Goal: Task Accomplishment & Management: Use online tool/utility

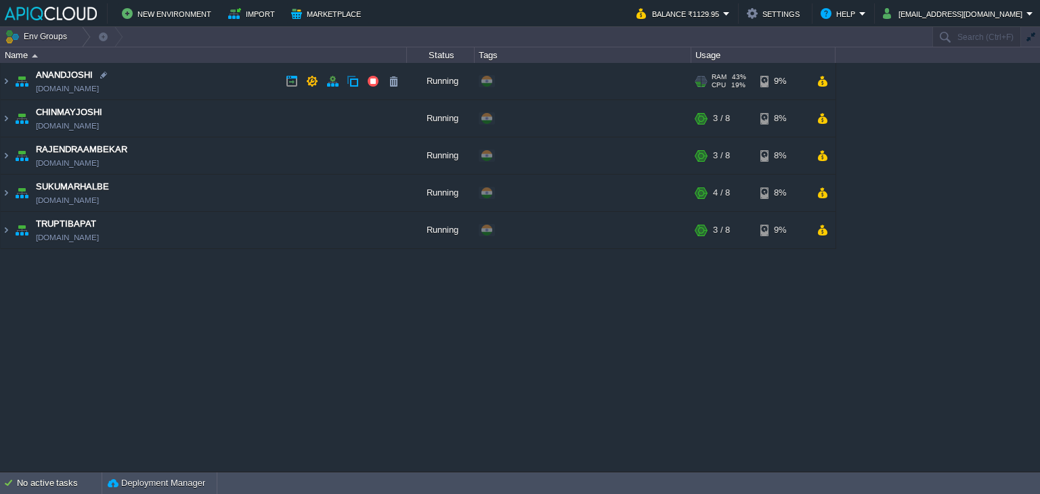
click at [209, 79] on td "ANANDJOSHI [DOMAIN_NAME]" at bounding box center [204, 81] width 406 height 37
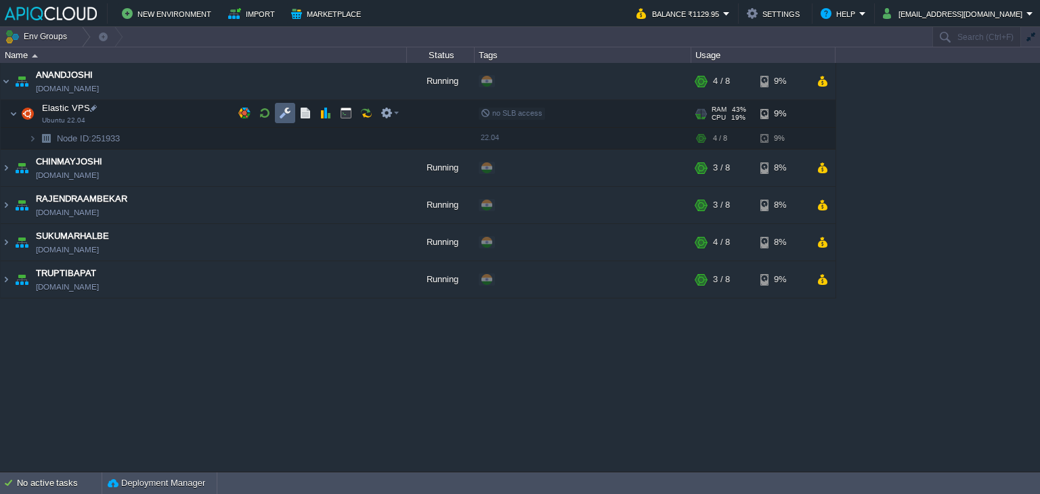
click at [290, 113] on button "button" at bounding box center [285, 113] width 12 height 12
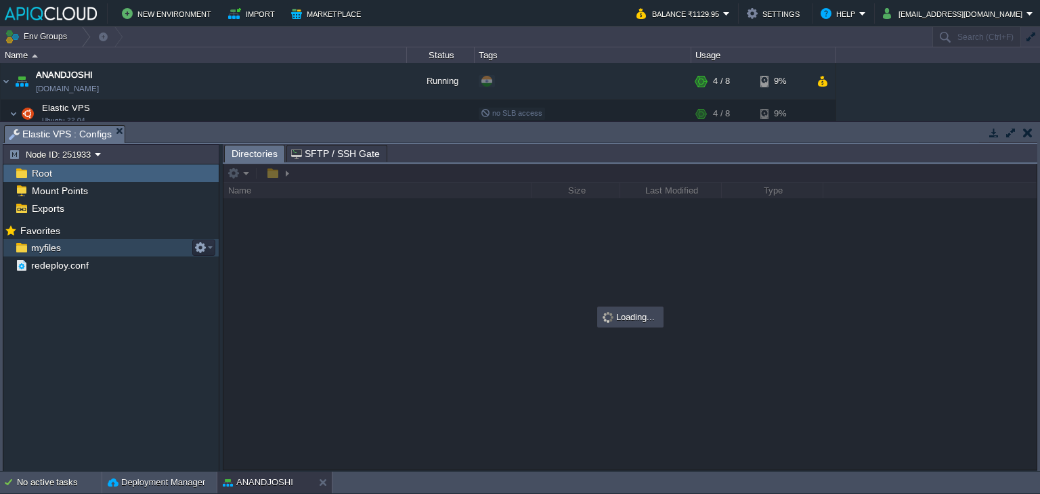
click at [46, 242] on span "myfiles" at bounding box center [45, 248] width 35 height 12
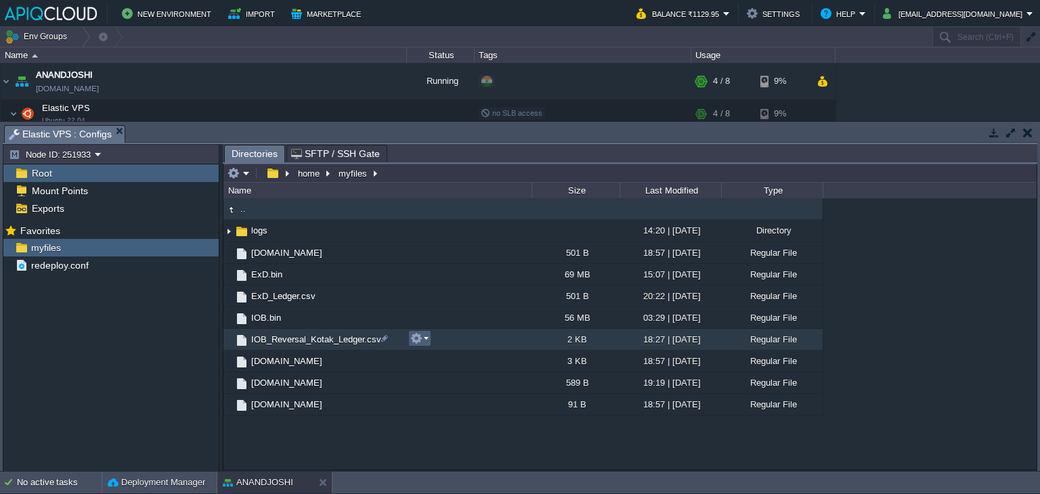
click at [423, 337] on em at bounding box center [419, 338] width 18 height 12
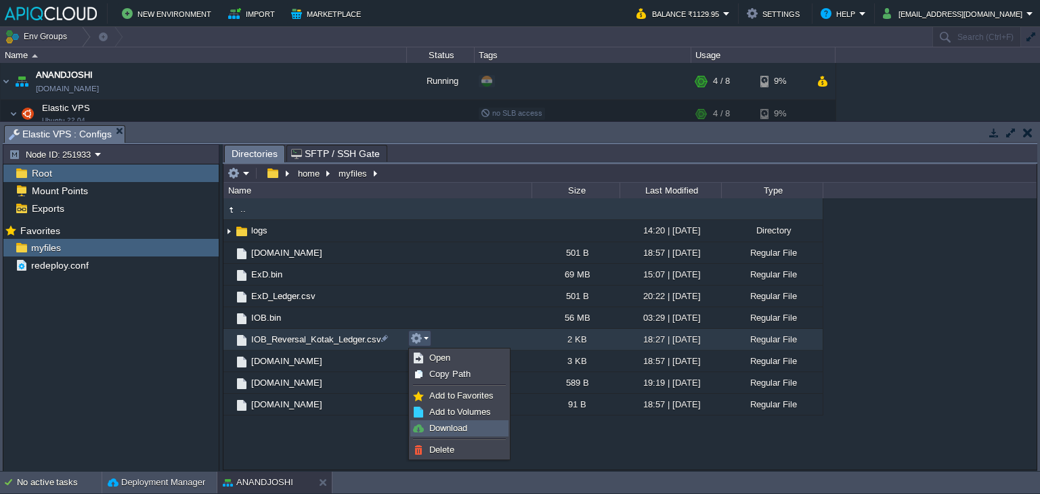
click at [468, 424] on link "Download" at bounding box center [459, 428] width 97 height 15
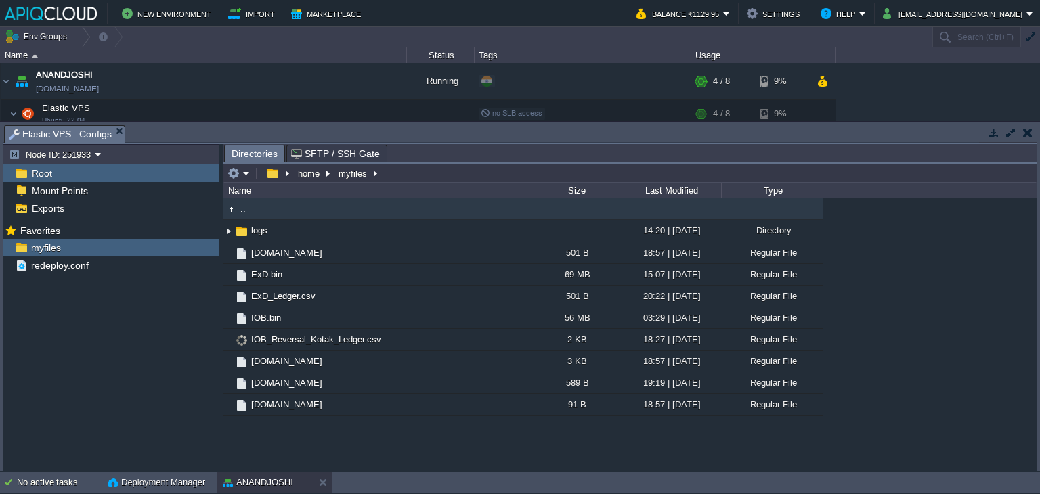
click at [1028, 131] on button "button" at bounding box center [1027, 133] width 9 height 12
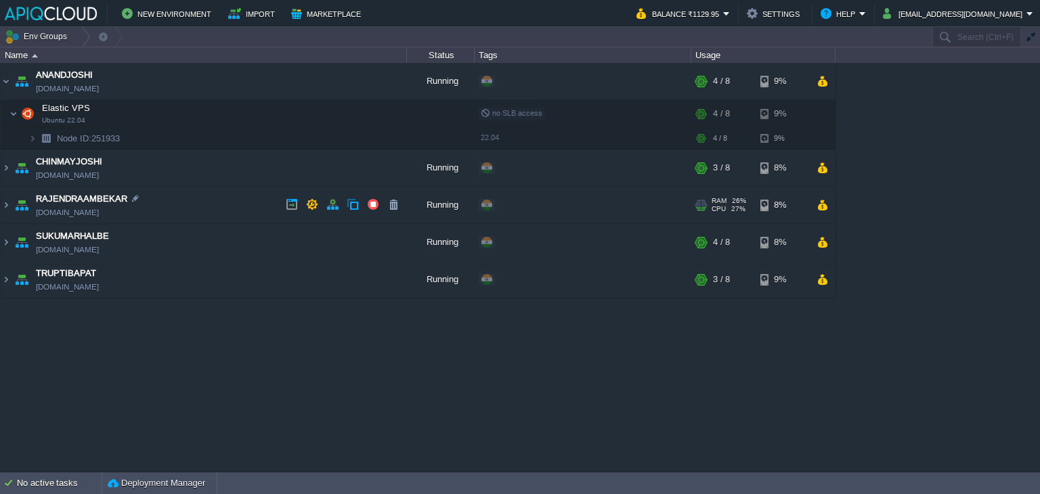
click at [225, 198] on td "RAJENDRAAMBEKAR [DOMAIN_NAME]" at bounding box center [204, 205] width 406 height 37
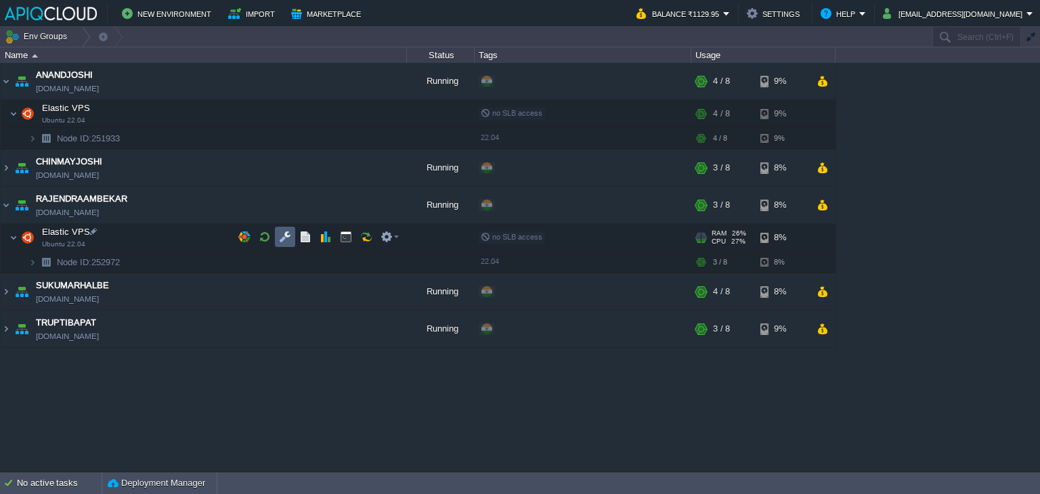
click at [284, 237] on button "button" at bounding box center [285, 237] width 12 height 12
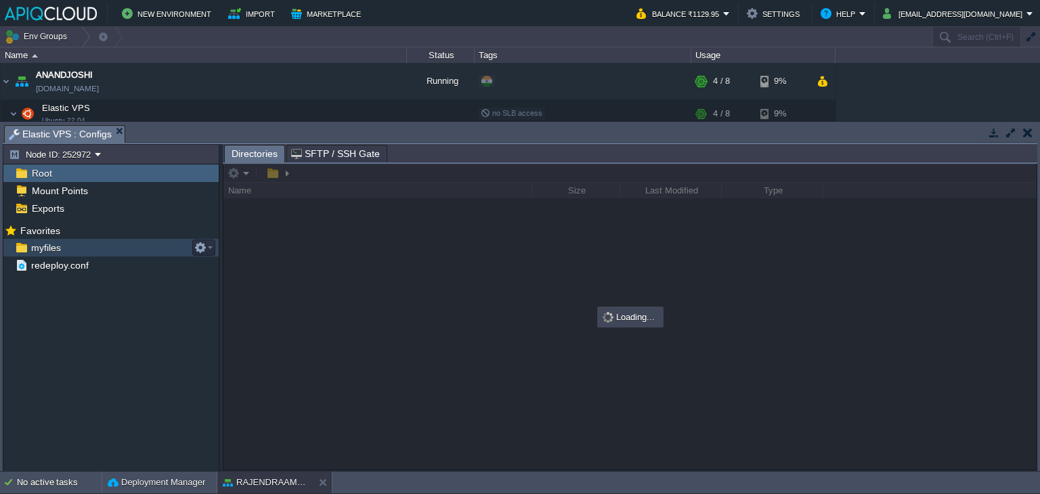
click at [49, 249] on span "myfiles" at bounding box center [45, 248] width 35 height 12
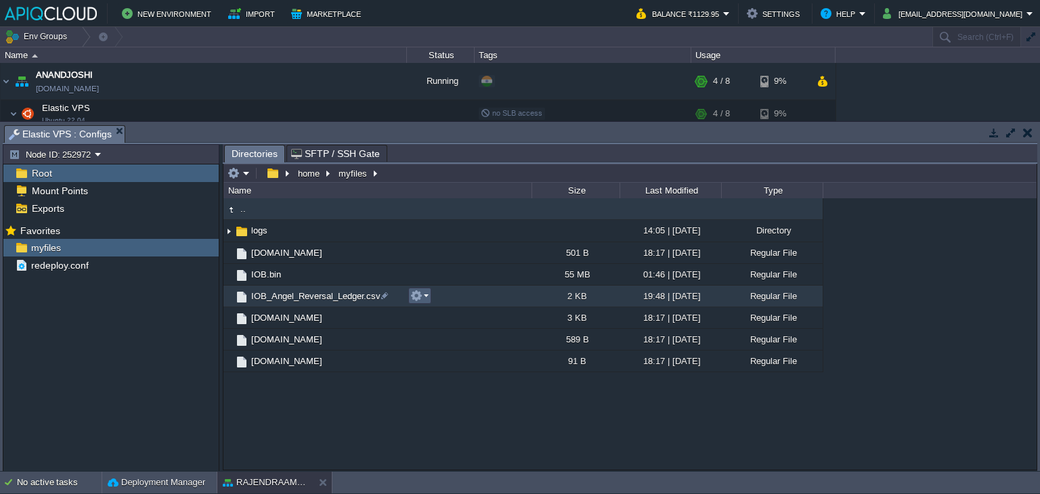
click at [419, 298] on button "button" at bounding box center [416, 296] width 12 height 12
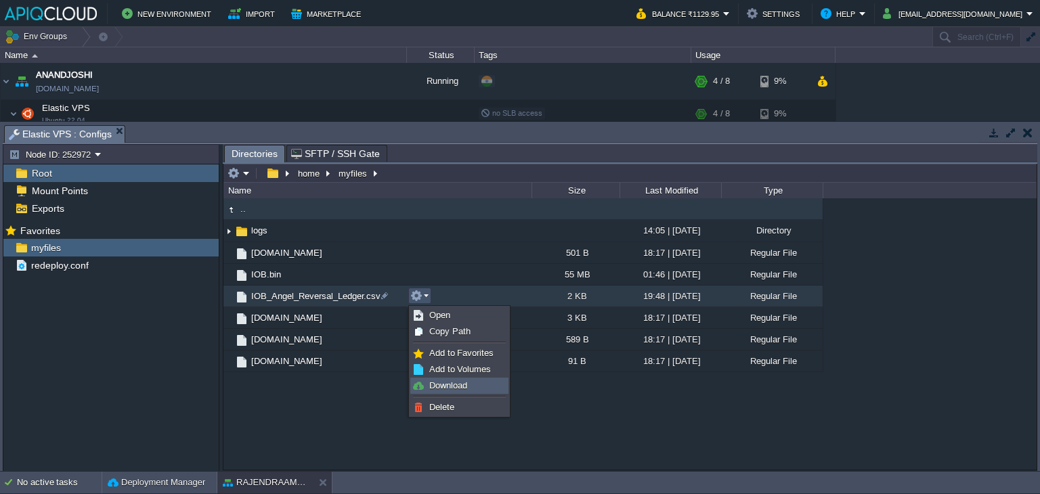
click at [453, 386] on span "Download" at bounding box center [448, 385] width 38 height 10
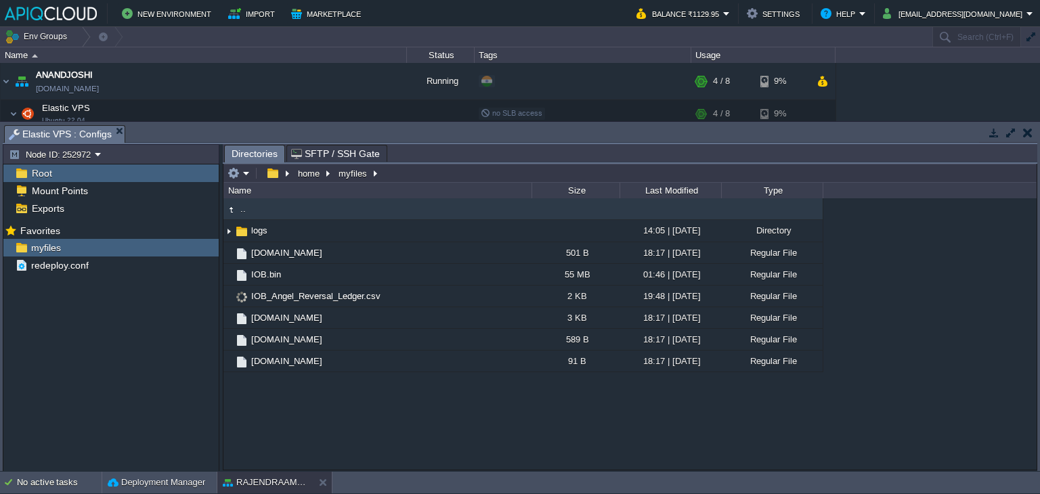
click at [1029, 135] on button "button" at bounding box center [1027, 133] width 9 height 12
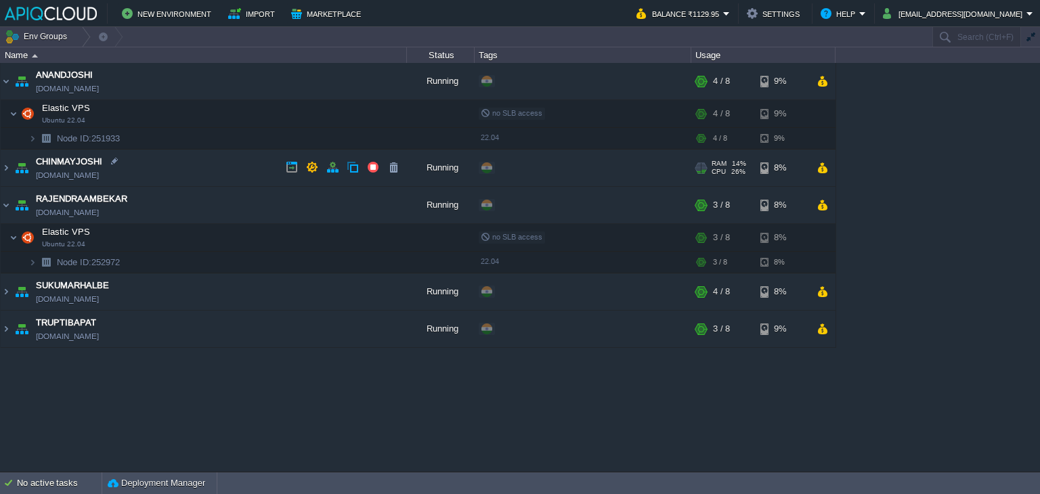
click at [215, 169] on td "CHINMAYJOSHI [DOMAIN_NAME]" at bounding box center [204, 168] width 406 height 37
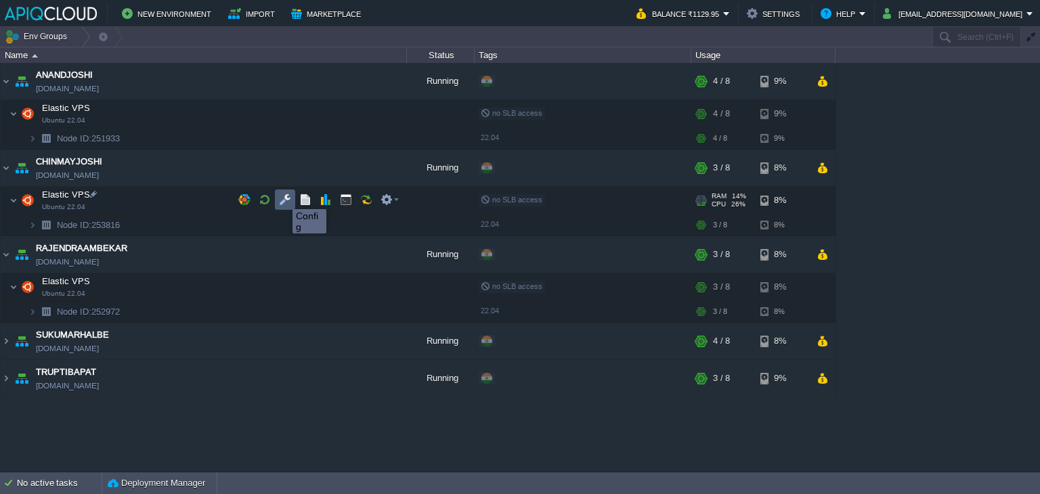
click at [282, 197] on button "button" at bounding box center [285, 200] width 12 height 12
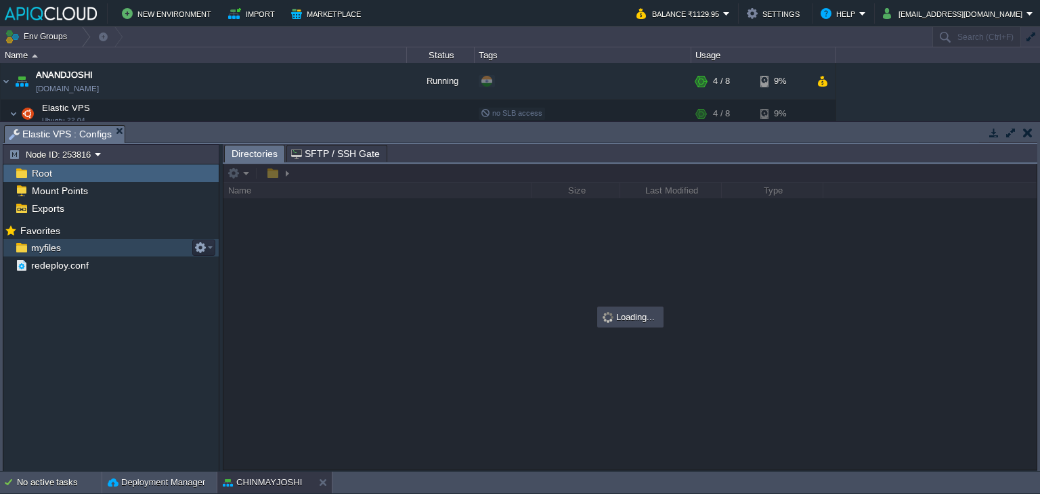
click at [51, 244] on span "myfiles" at bounding box center [45, 248] width 35 height 12
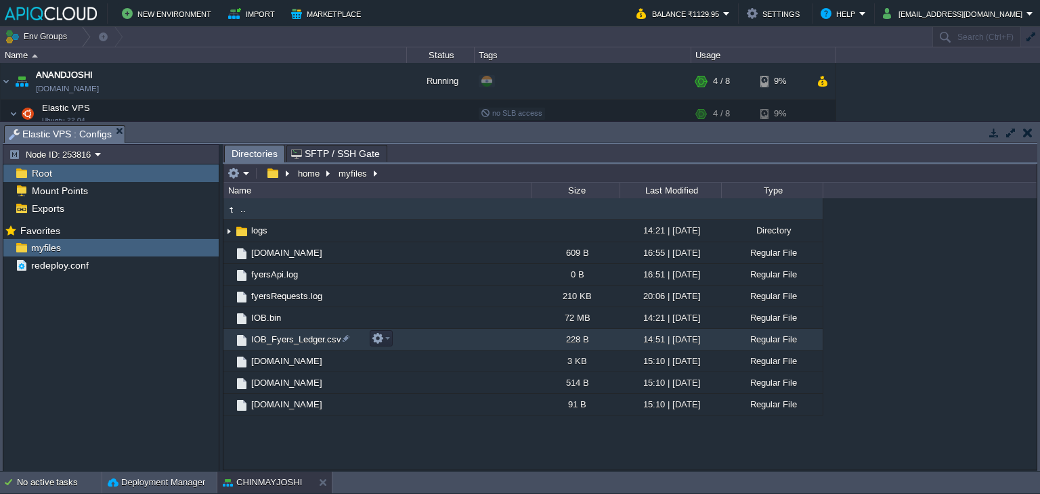
click at [394, 336] on td "IOB_Fyers_Ledger.csv" at bounding box center [377, 340] width 308 height 22
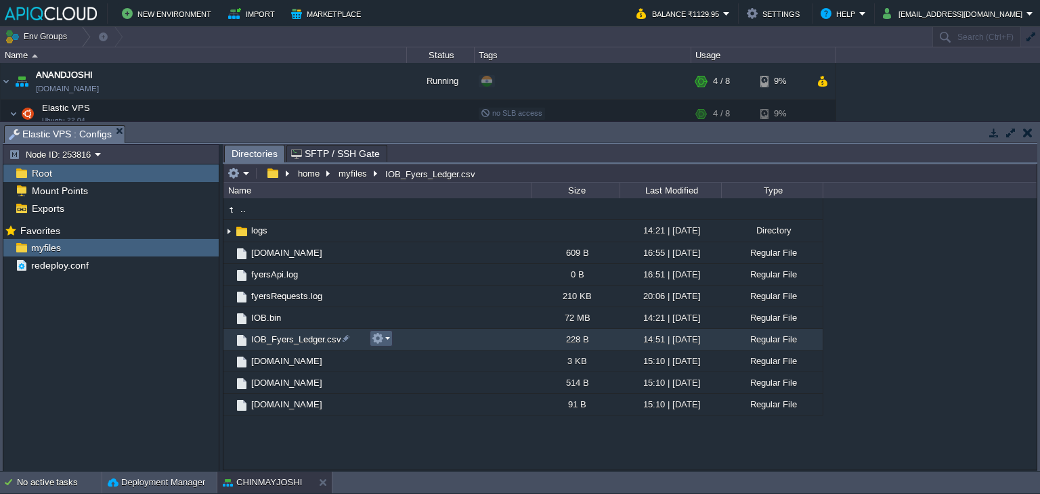
click at [387, 338] on em at bounding box center [381, 338] width 18 height 12
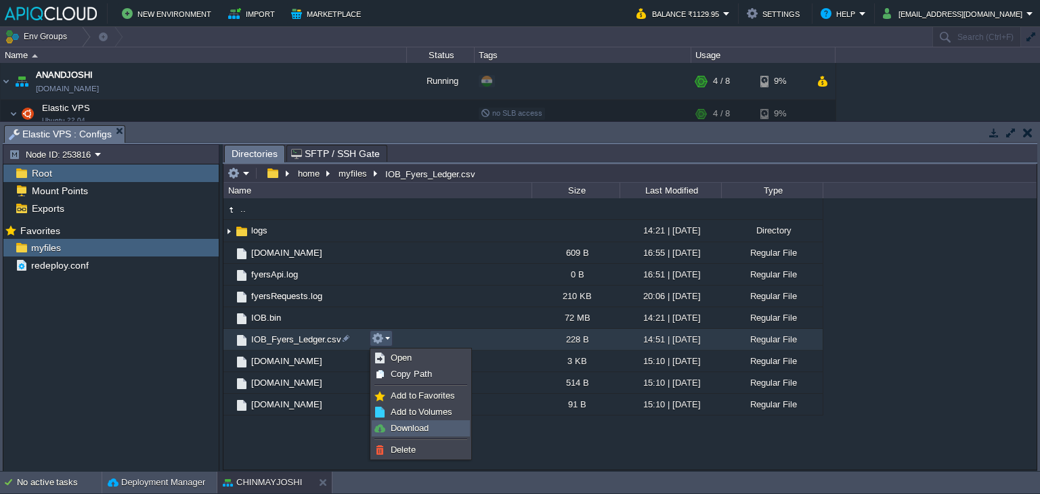
click at [422, 431] on span "Download" at bounding box center [410, 428] width 38 height 10
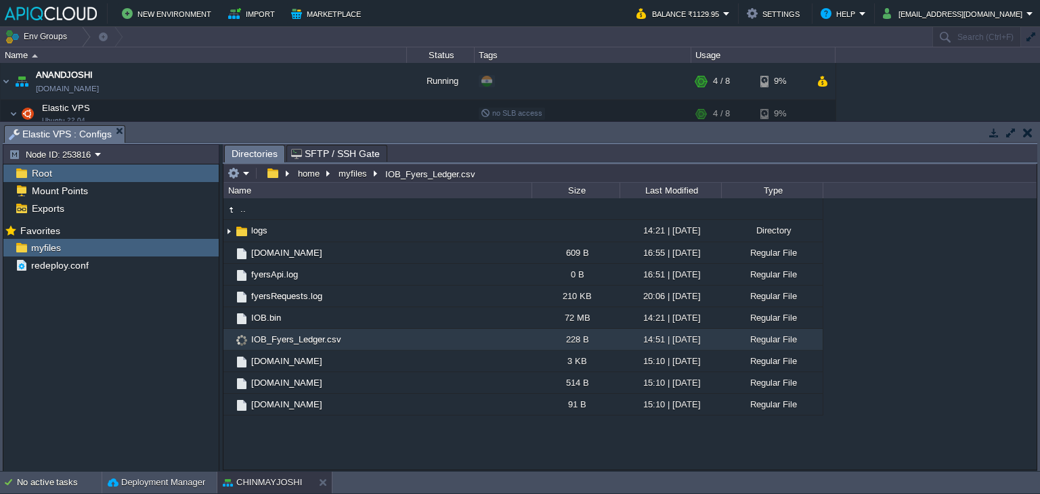
click at [1024, 129] on button "button" at bounding box center [1027, 133] width 9 height 12
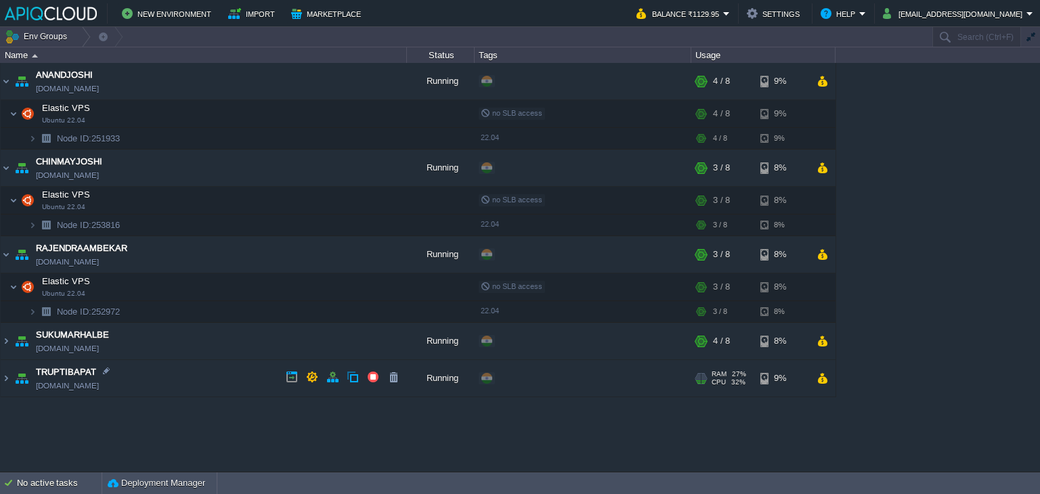
click at [185, 382] on td "TRUPTIBAPAT [DOMAIN_NAME]" at bounding box center [204, 378] width 406 height 37
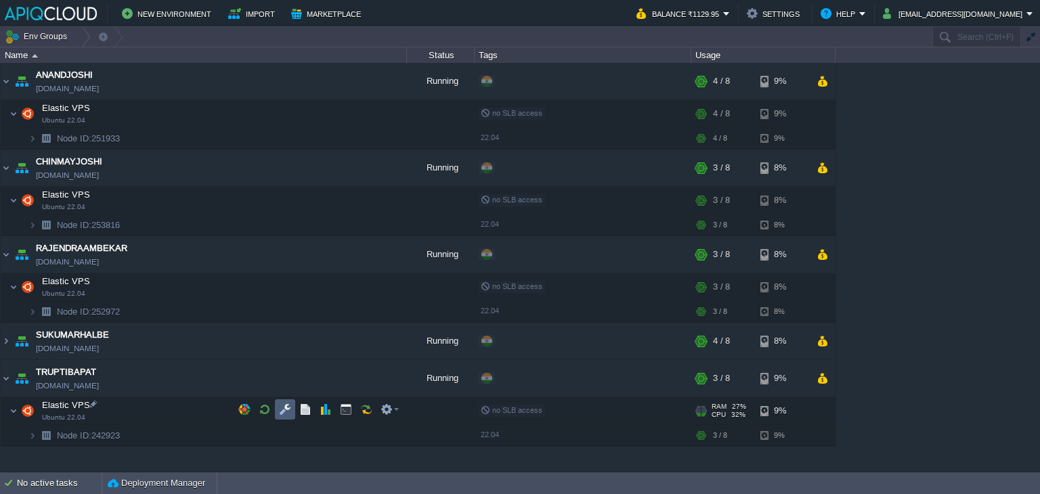
click at [282, 407] on button "button" at bounding box center [285, 409] width 12 height 12
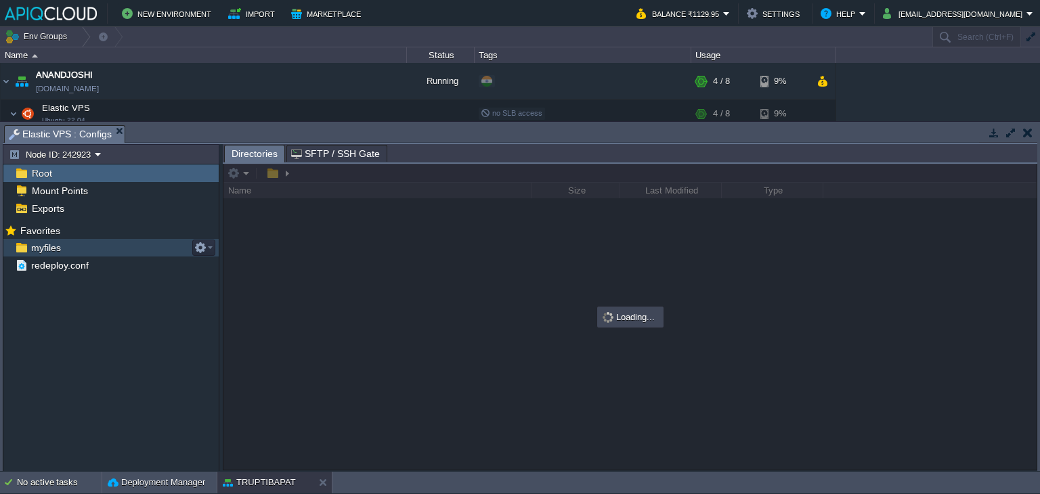
click at [35, 244] on span "myfiles" at bounding box center [45, 248] width 35 height 12
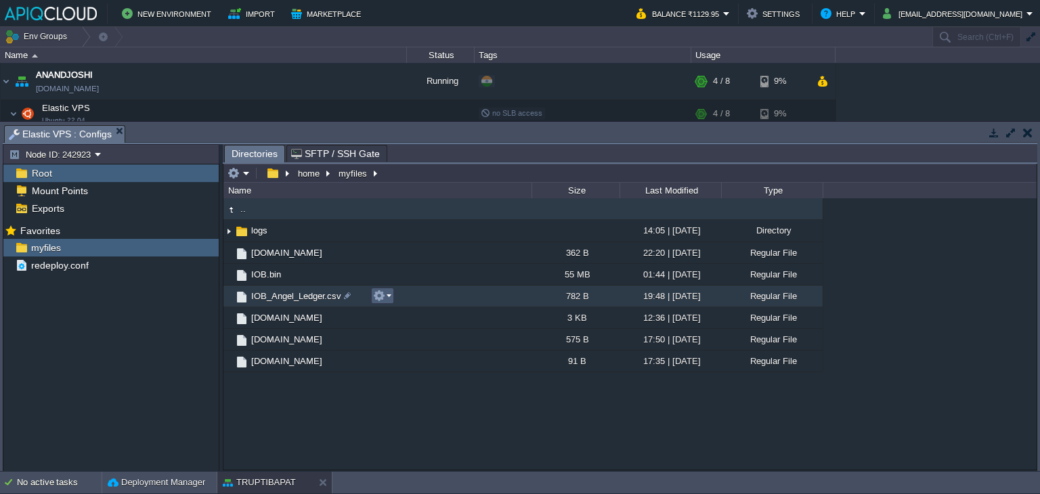
click at [381, 293] on button "button" at bounding box center [379, 296] width 12 height 12
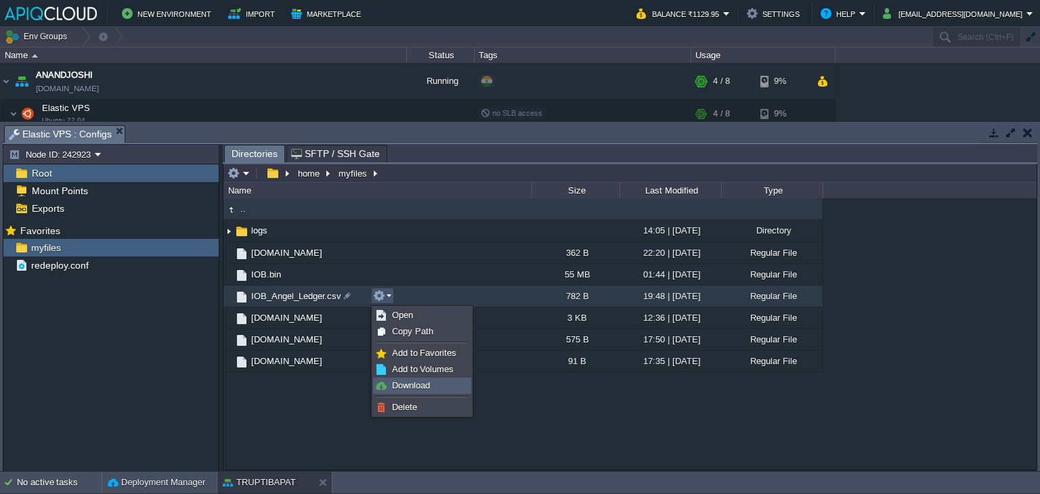
click at [414, 384] on span "Download" at bounding box center [411, 385] width 38 height 10
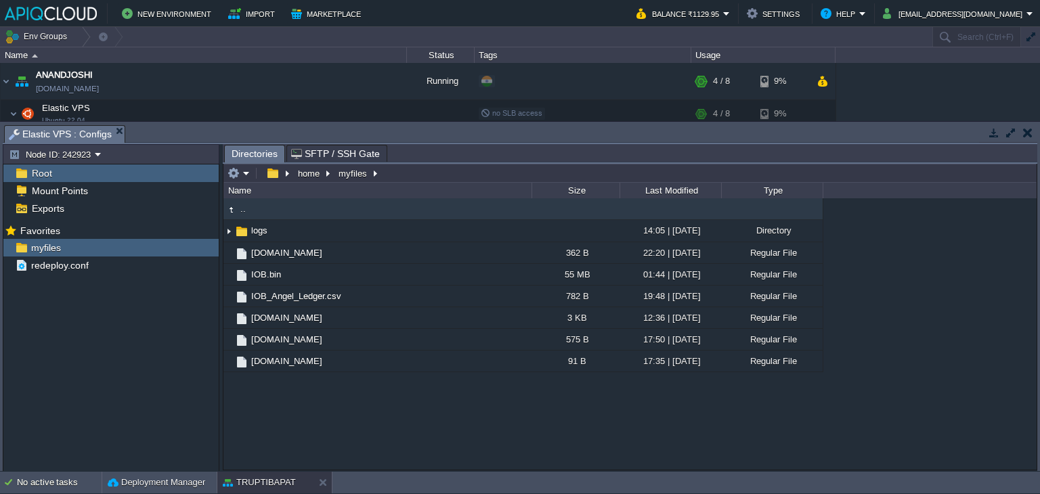
drag, startPoint x: 1029, startPoint y: 133, endPoint x: 979, endPoint y: 141, distance: 50.8
click at [1029, 133] on button "button" at bounding box center [1027, 133] width 9 height 12
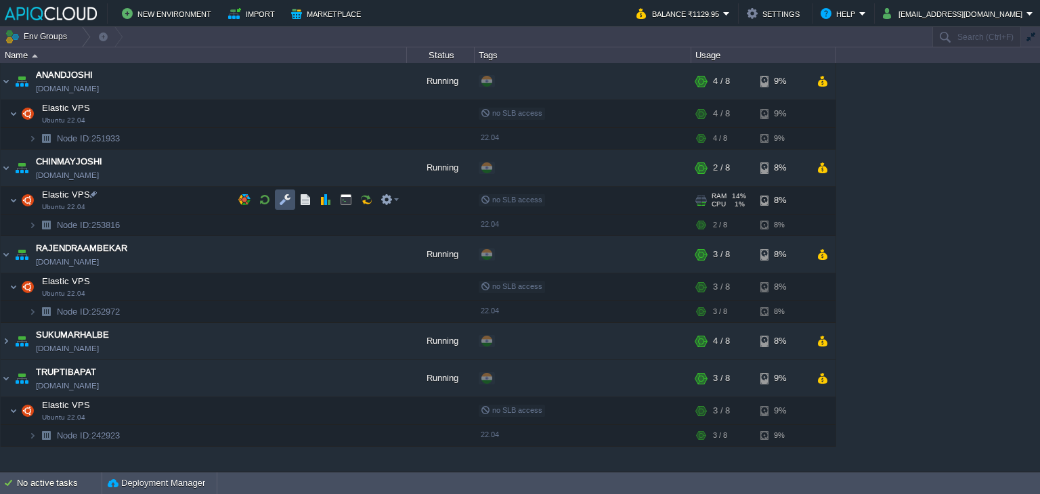
click at [288, 196] on button "button" at bounding box center [285, 200] width 12 height 12
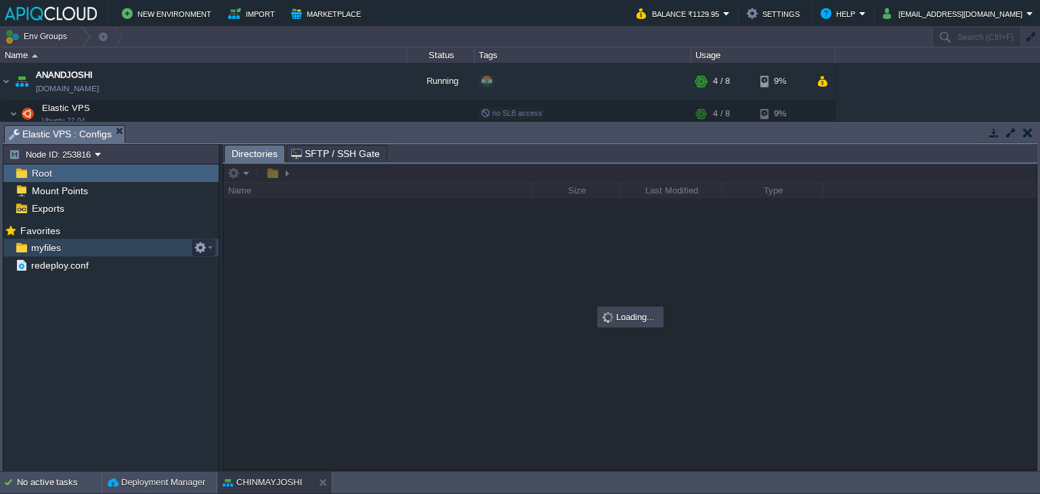
click at [48, 250] on span "myfiles" at bounding box center [45, 248] width 35 height 12
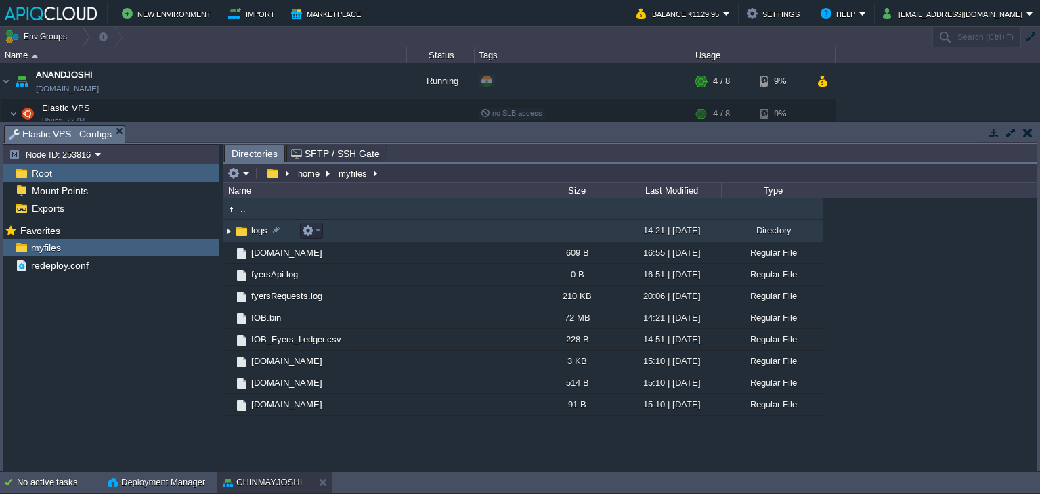
click at [226, 231] on img at bounding box center [228, 231] width 11 height 21
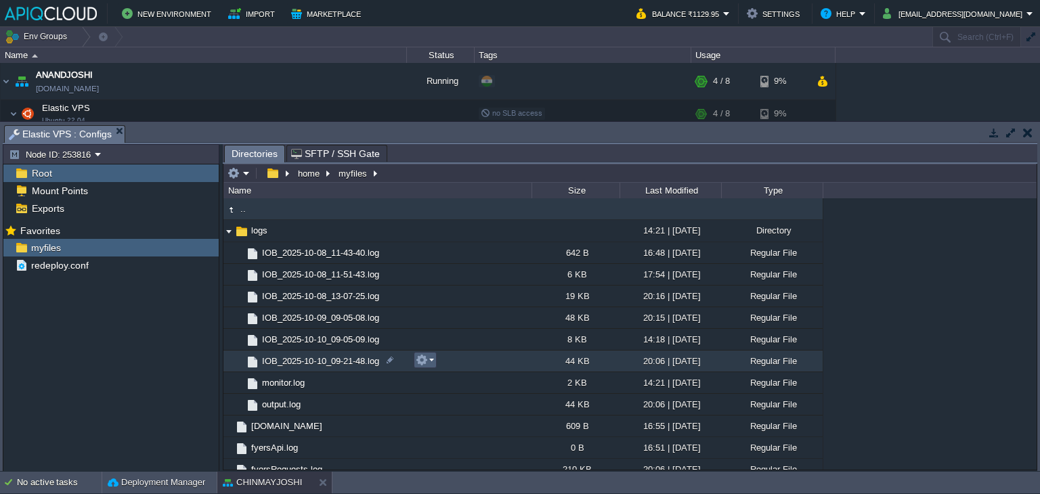
click at [430, 361] on em at bounding box center [425, 360] width 18 height 12
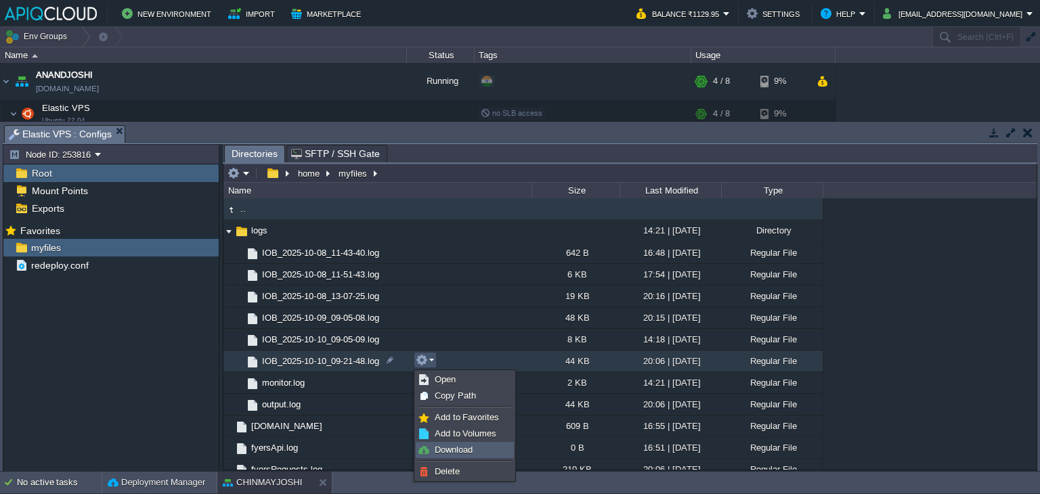
click at [463, 448] on span "Download" at bounding box center [453, 450] width 38 height 10
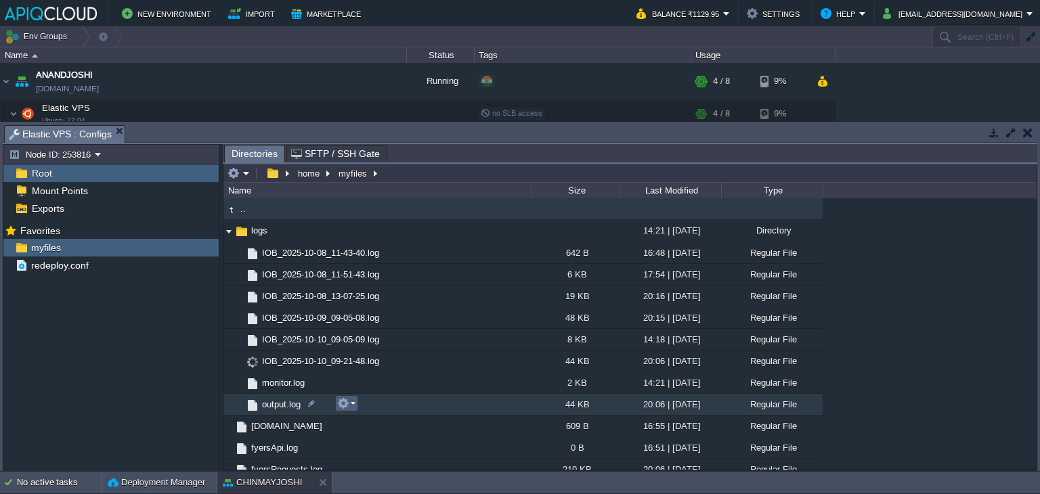
click at [351, 403] on em at bounding box center [346, 403] width 18 height 12
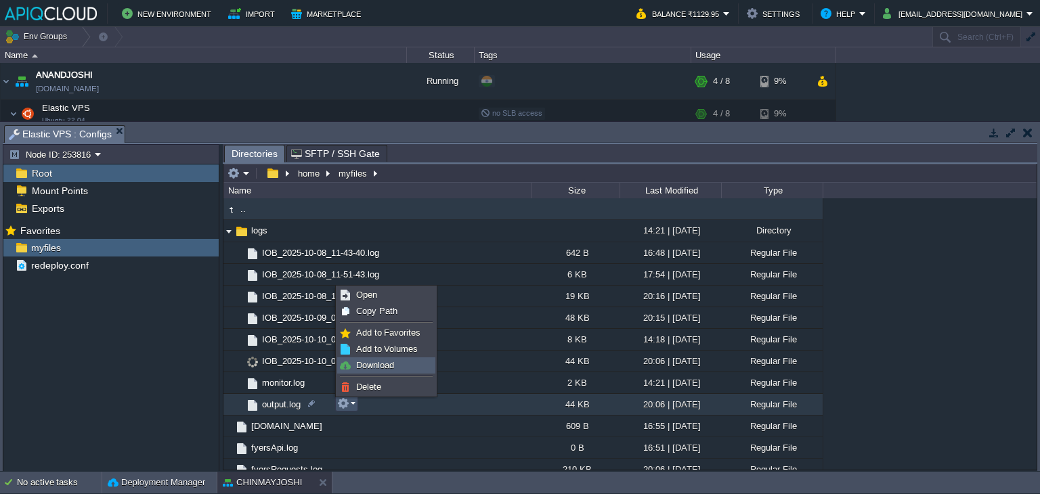
click at [372, 363] on span "Download" at bounding box center [375, 365] width 38 height 10
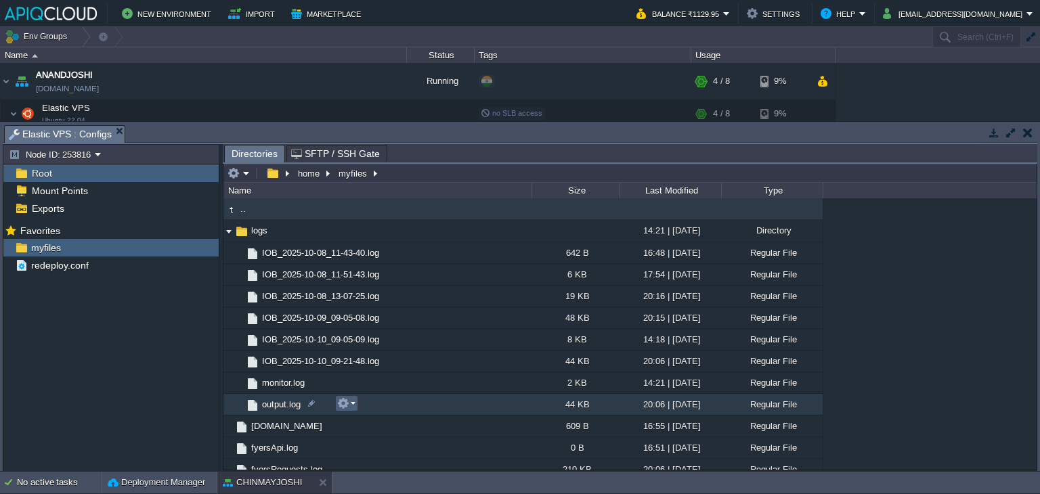
click at [349, 399] on em at bounding box center [346, 403] width 18 height 12
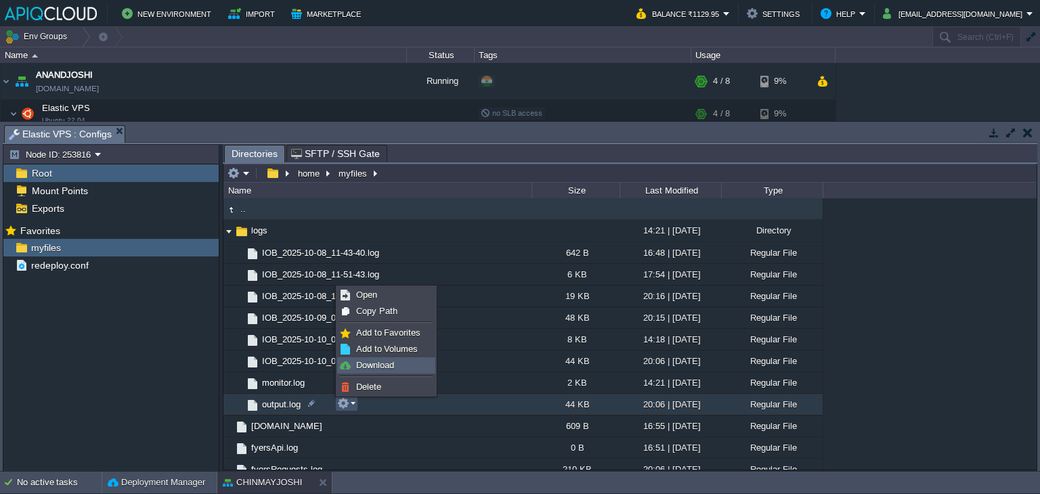
click at [372, 363] on span "Download" at bounding box center [375, 365] width 38 height 10
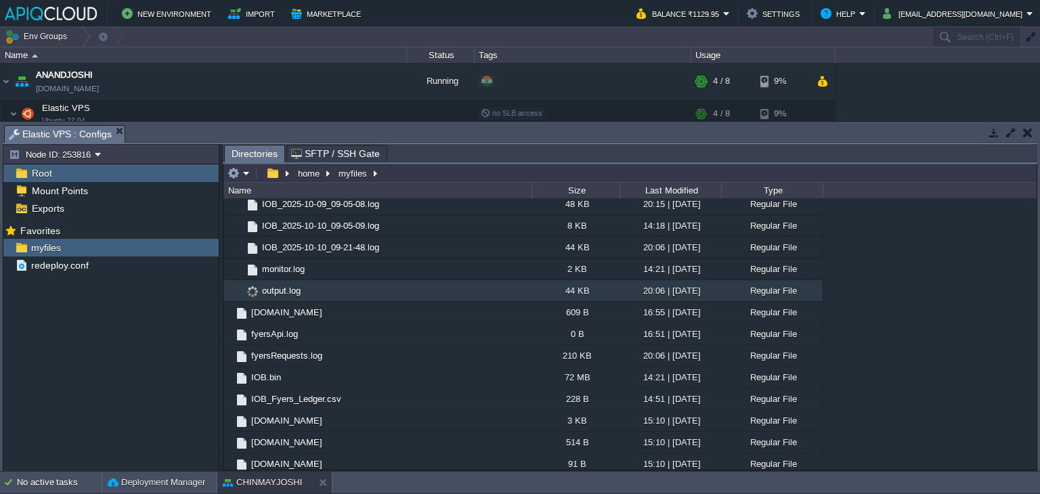
scroll to position [116, 0]
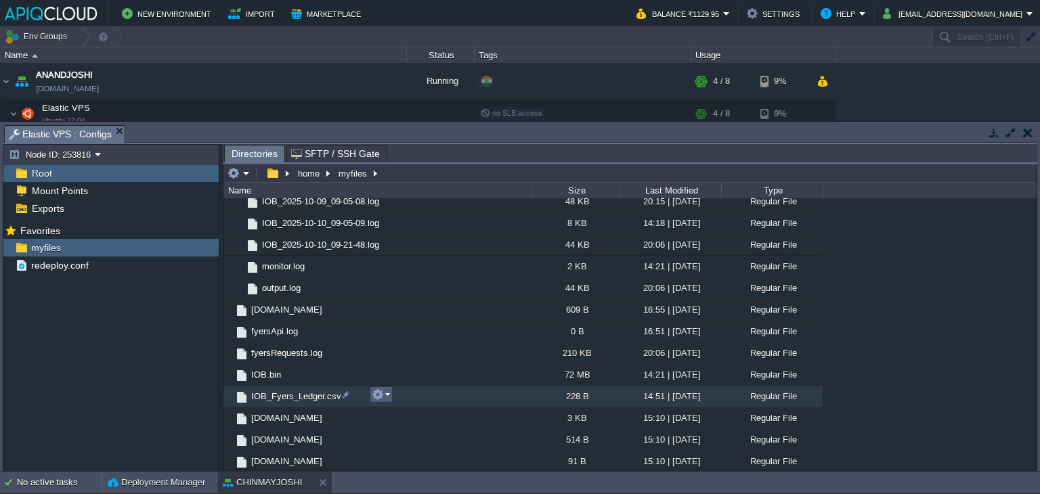
click at [382, 391] on button "button" at bounding box center [378, 394] width 12 height 12
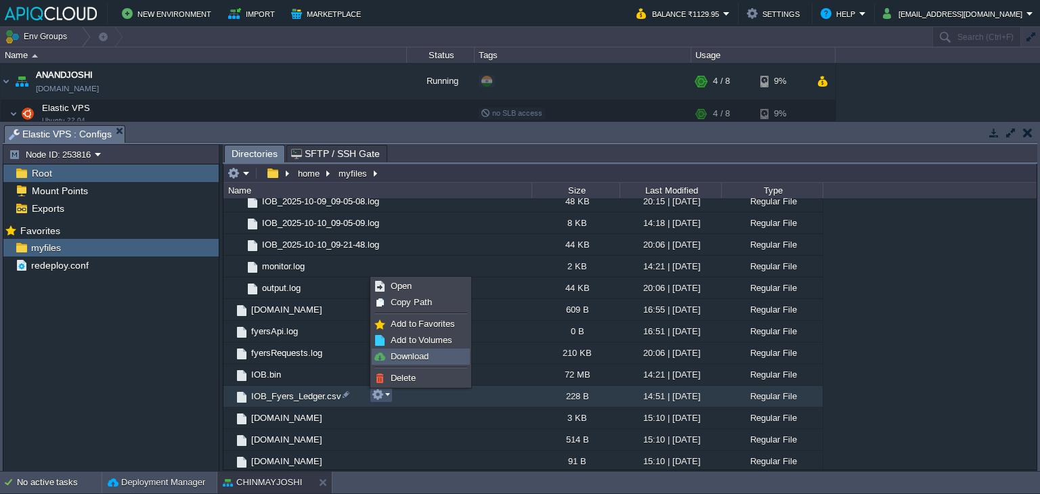
click at [407, 355] on span "Download" at bounding box center [410, 356] width 38 height 10
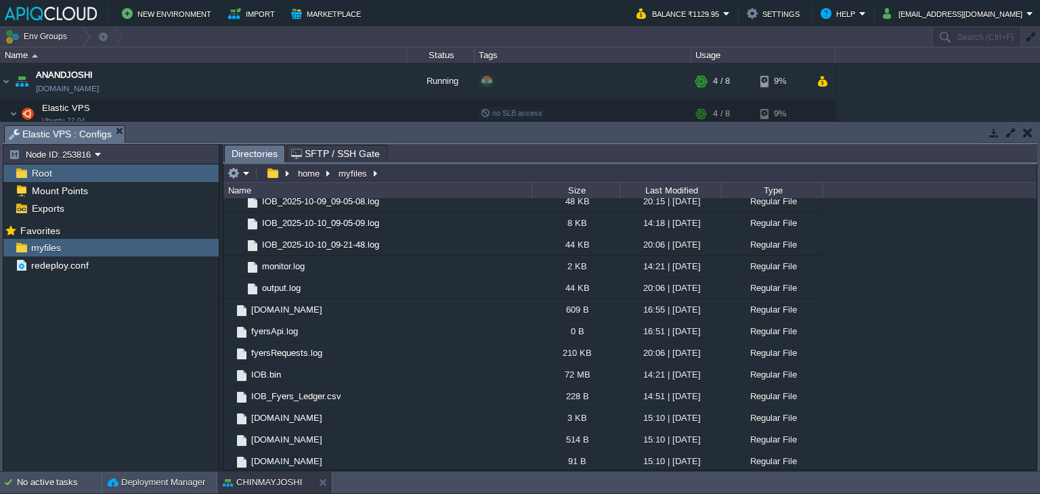
click at [1033, 132] on td at bounding box center [1027, 133] width 17 height 16
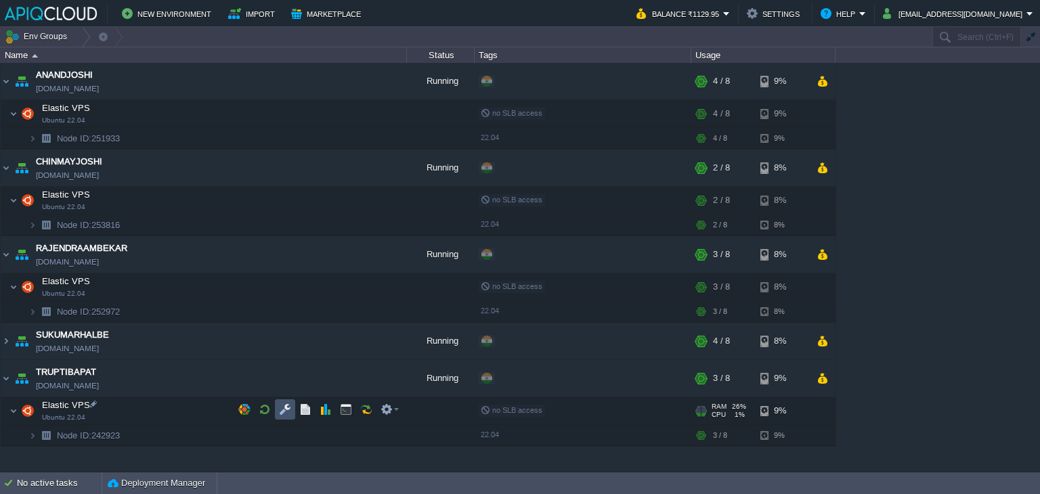
click at [282, 407] on button "button" at bounding box center [285, 409] width 12 height 12
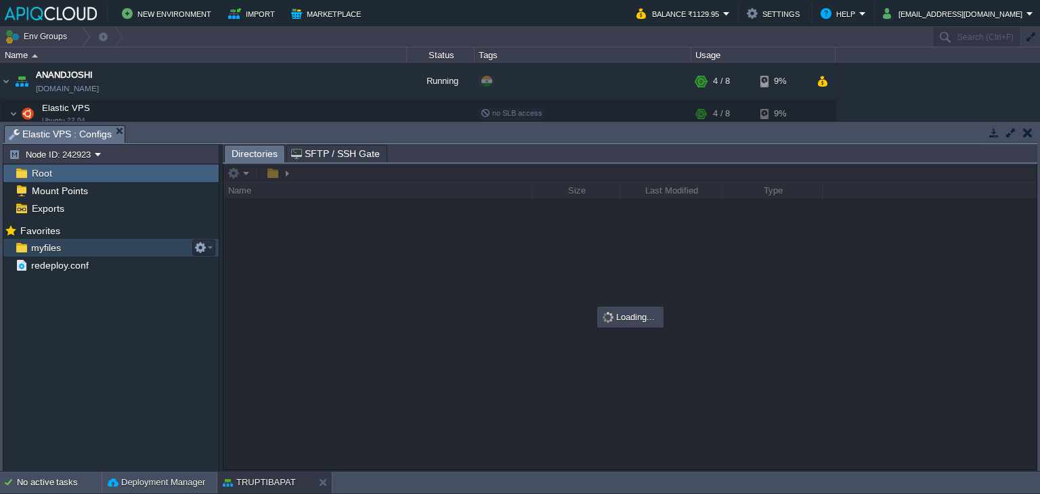
click at [43, 251] on span "myfiles" at bounding box center [45, 248] width 35 height 12
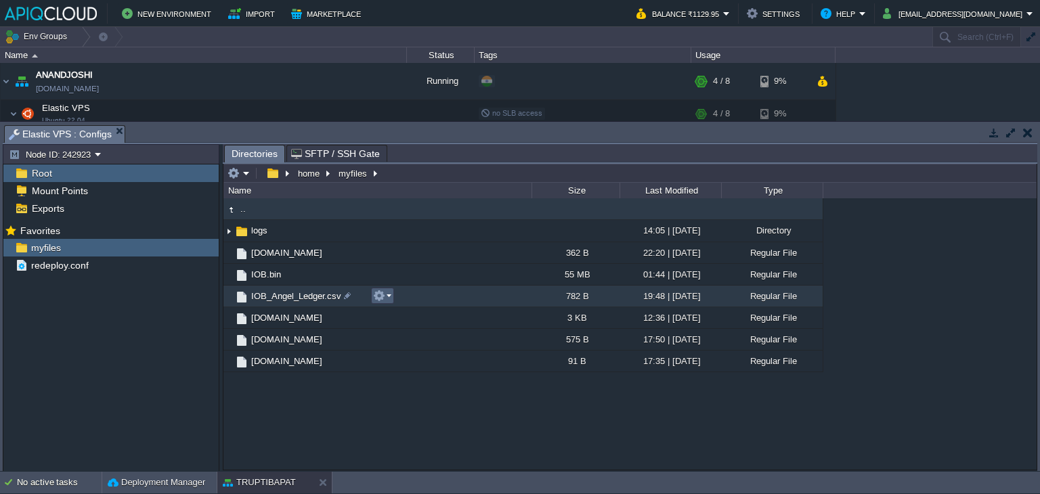
click at [383, 299] on button "button" at bounding box center [379, 296] width 12 height 12
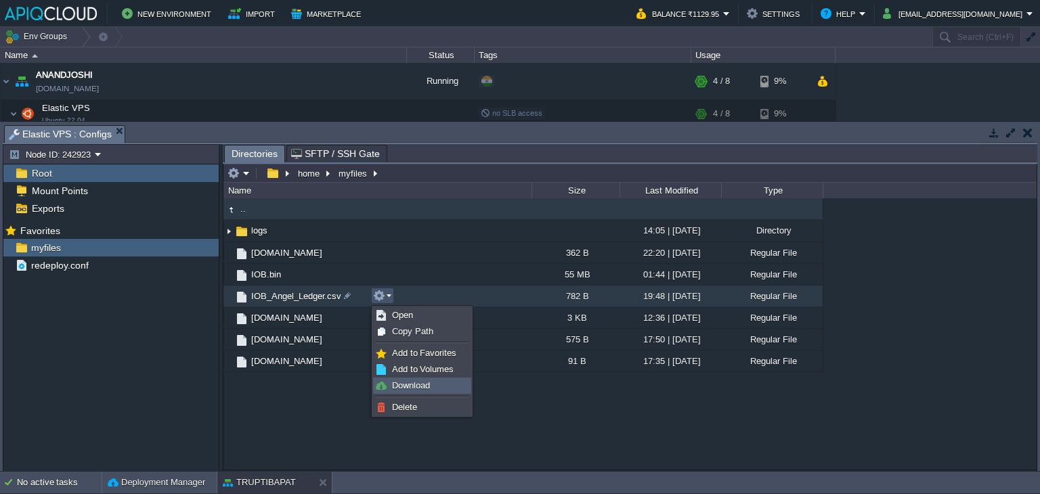
click at [399, 388] on span "Download" at bounding box center [411, 385] width 38 height 10
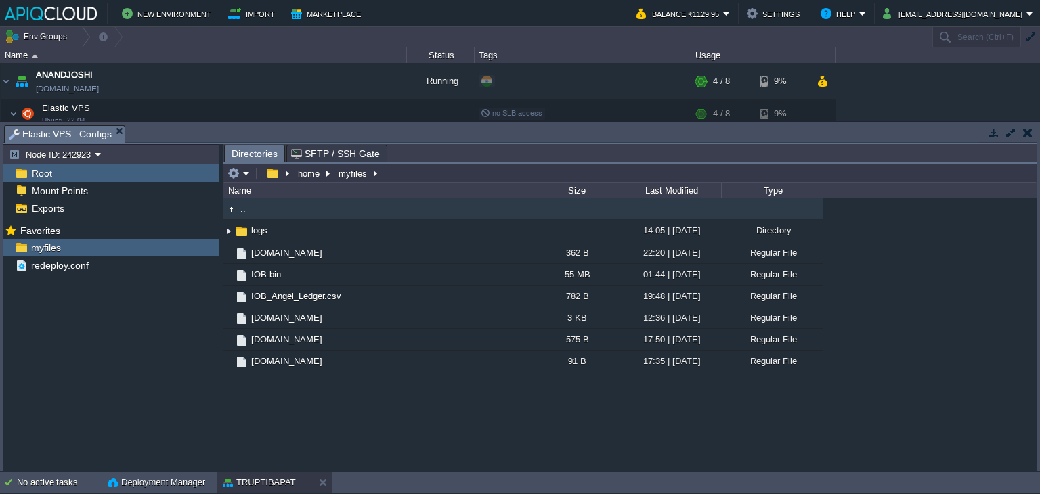
click at [1026, 137] on button "button" at bounding box center [1027, 133] width 9 height 12
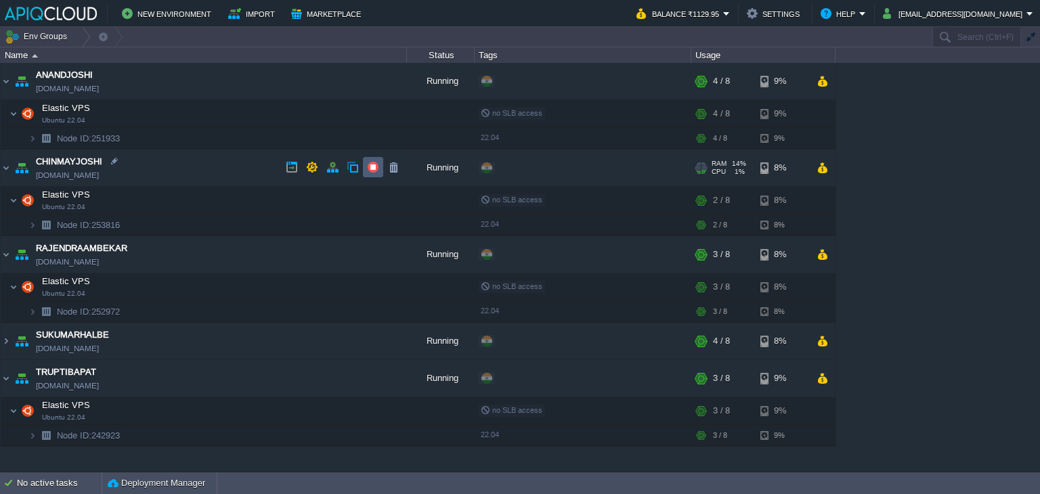
click at [374, 160] on td at bounding box center [373, 167] width 20 height 20
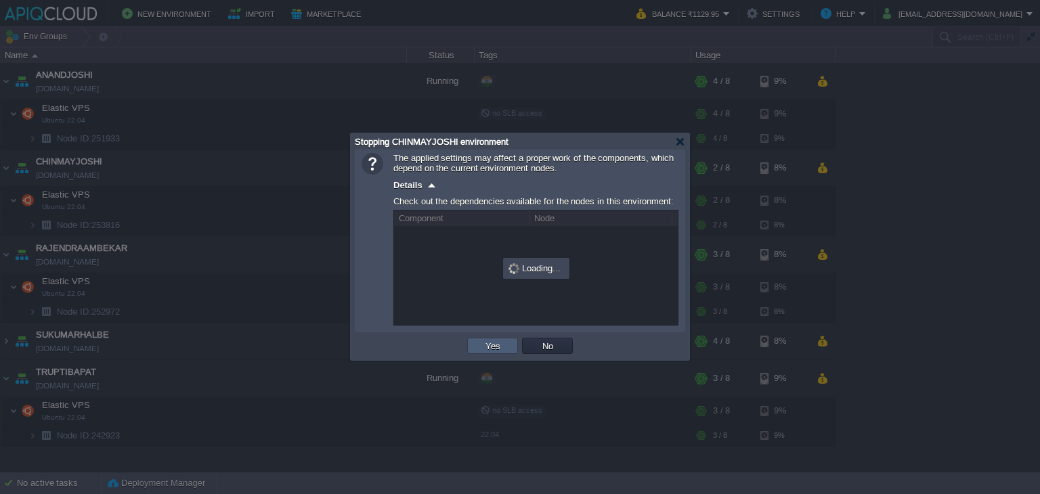
click at [498, 351] on button "Yes" at bounding box center [492, 346] width 23 height 12
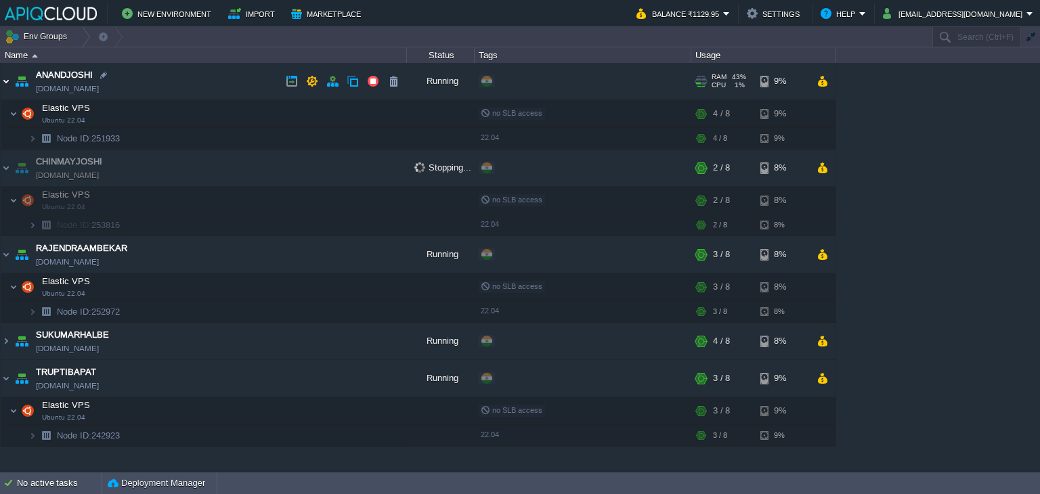
click at [9, 79] on img at bounding box center [6, 81] width 11 height 37
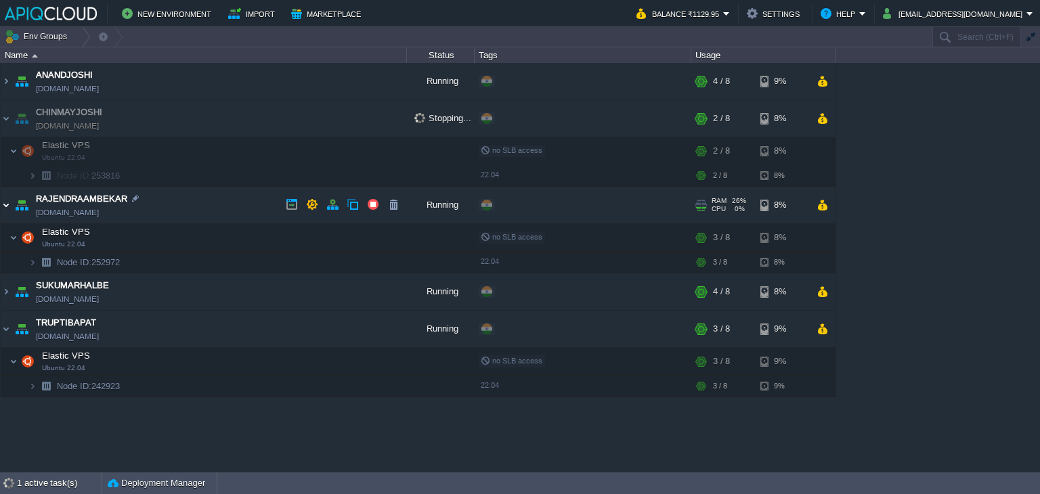
click at [1, 208] on img at bounding box center [6, 205] width 11 height 37
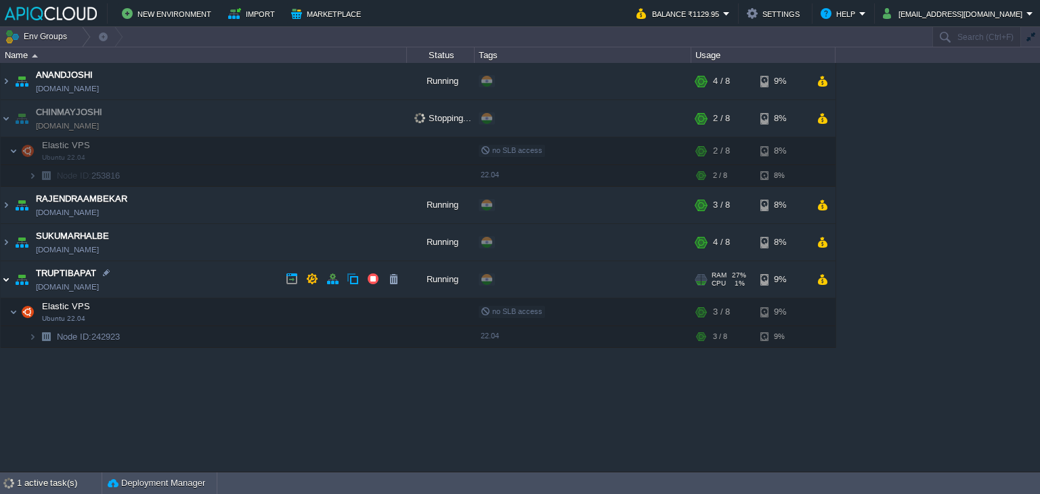
click at [3, 276] on img at bounding box center [6, 279] width 11 height 37
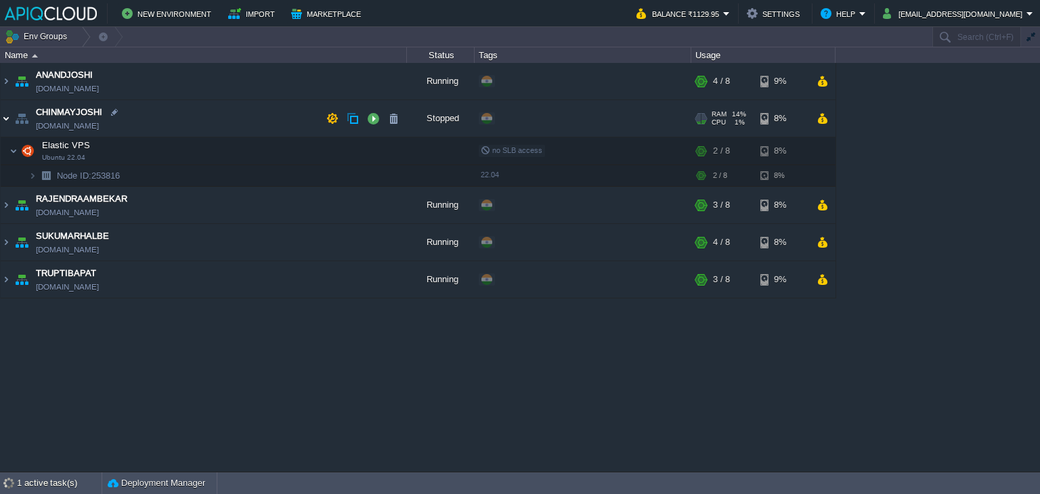
click at [3, 119] on img at bounding box center [6, 118] width 11 height 37
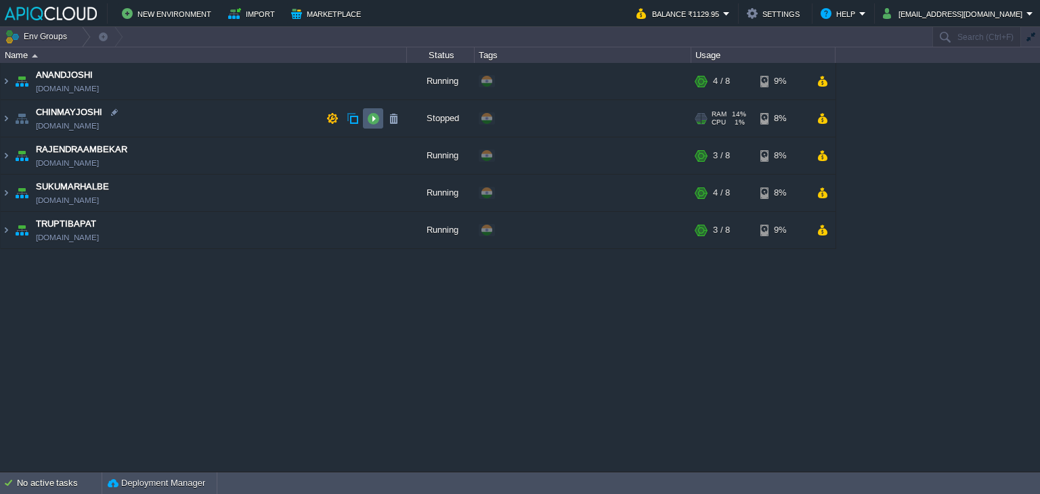
click at [372, 116] on button "button" at bounding box center [373, 118] width 12 height 12
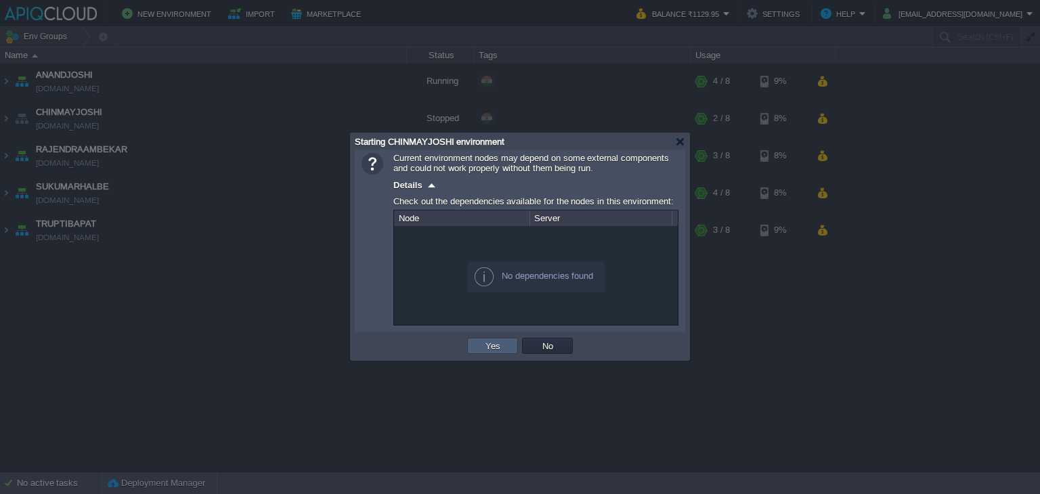
click at [490, 340] on button "Yes" at bounding box center [492, 346] width 23 height 12
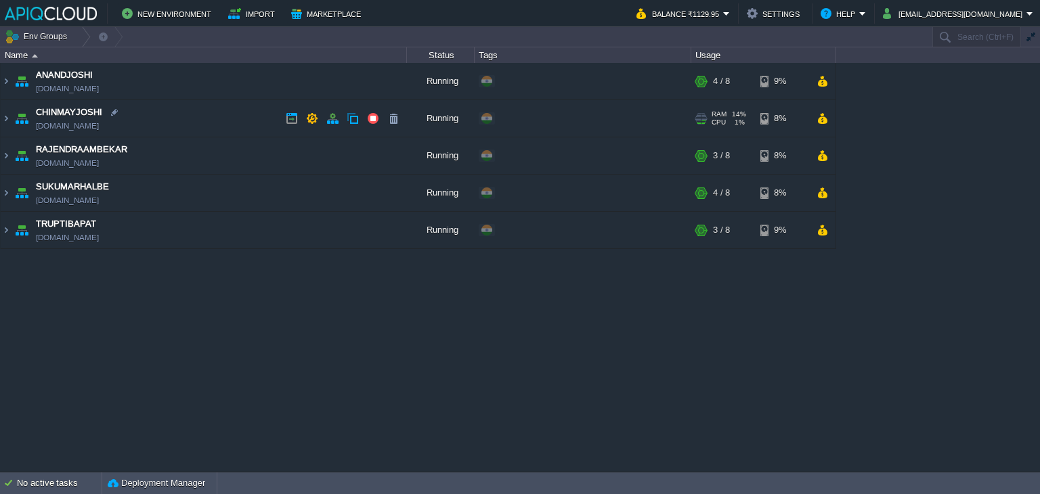
click at [233, 118] on td "CHINMAYJOSHI [DOMAIN_NAME]" at bounding box center [204, 118] width 406 height 37
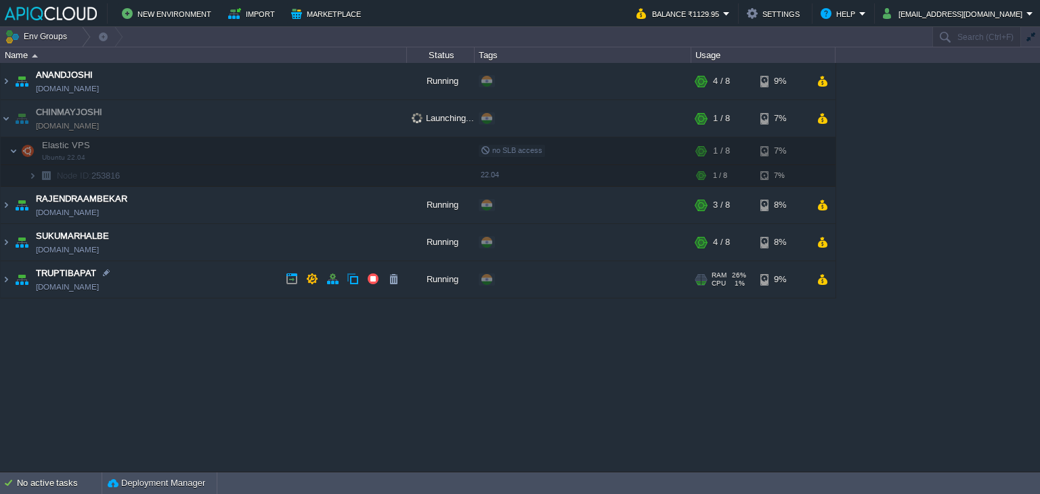
click at [240, 274] on td "TRUPTIBAPAT [DOMAIN_NAME]" at bounding box center [204, 279] width 406 height 37
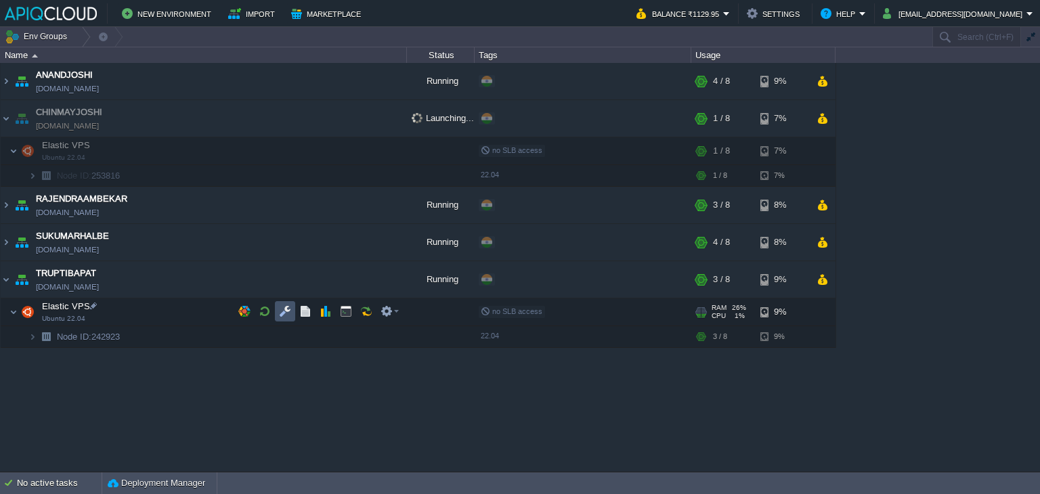
click at [282, 310] on button "button" at bounding box center [285, 311] width 12 height 12
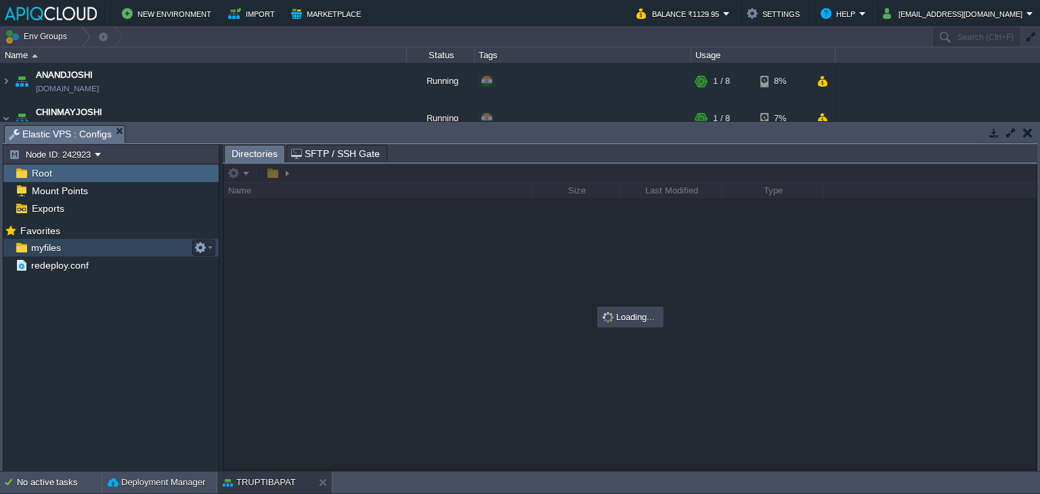
click at [51, 242] on span "myfiles" at bounding box center [45, 248] width 35 height 12
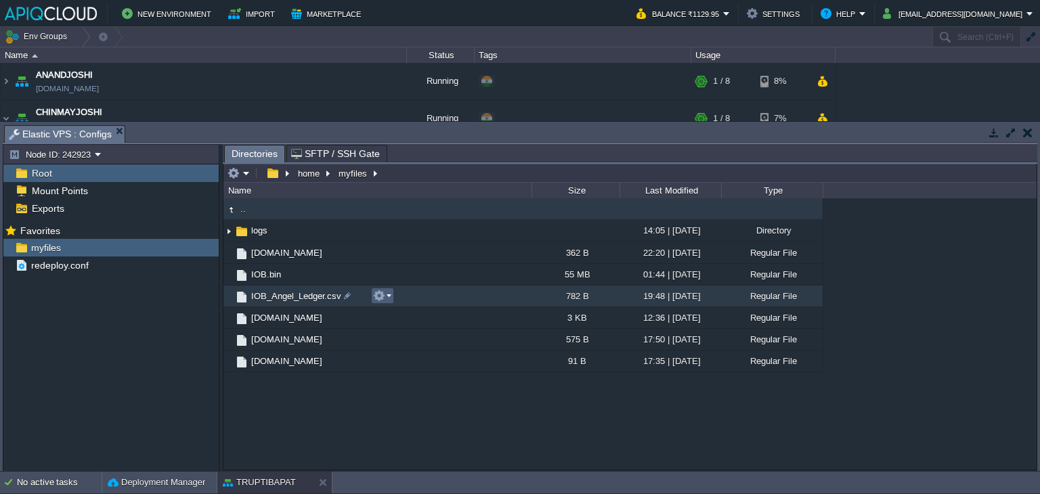
click at [391, 296] on td at bounding box center [382, 296] width 23 height 16
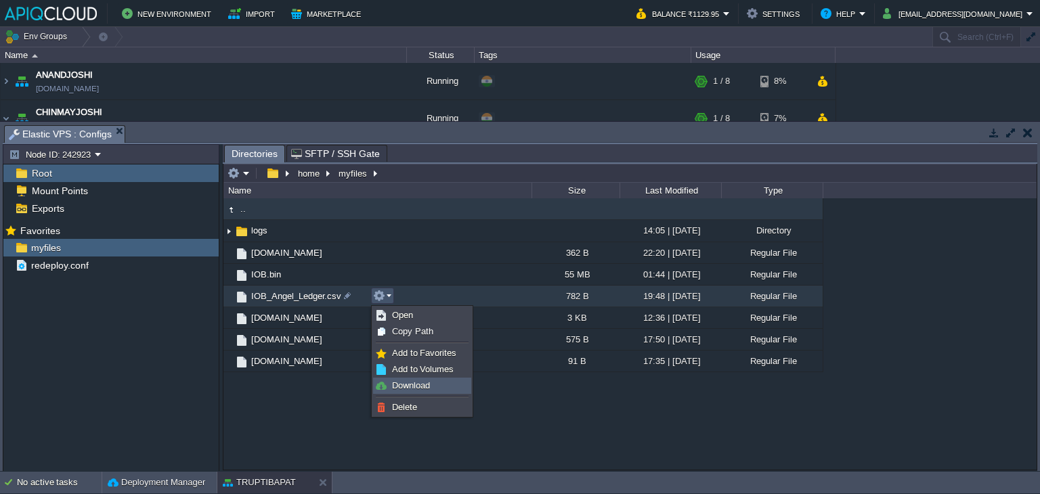
click at [425, 388] on span "Download" at bounding box center [411, 385] width 38 height 10
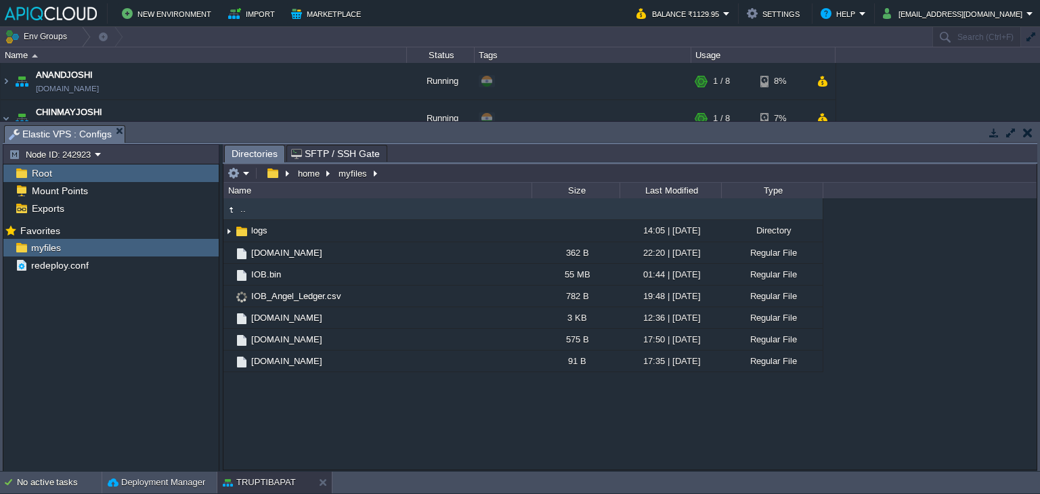
click at [1029, 129] on button "button" at bounding box center [1027, 133] width 9 height 12
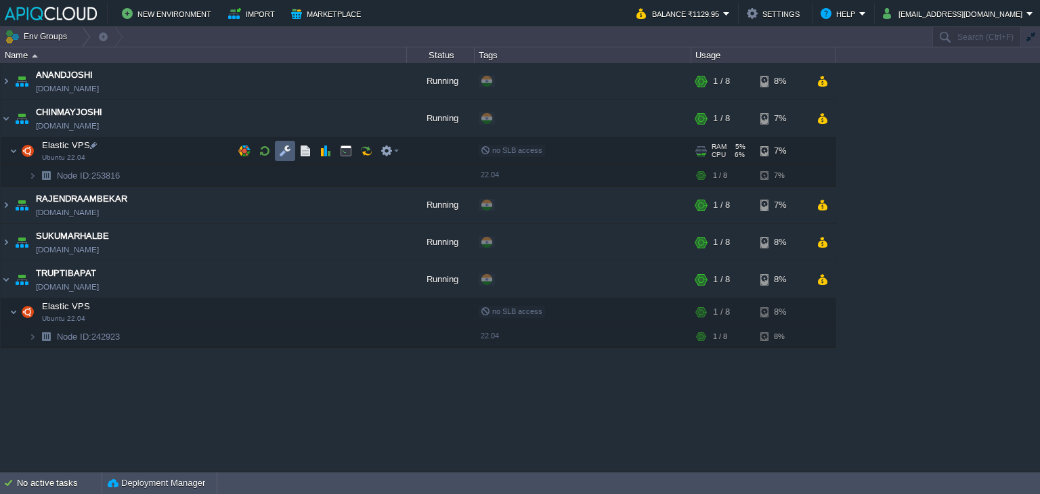
click at [284, 150] on button "button" at bounding box center [285, 151] width 12 height 12
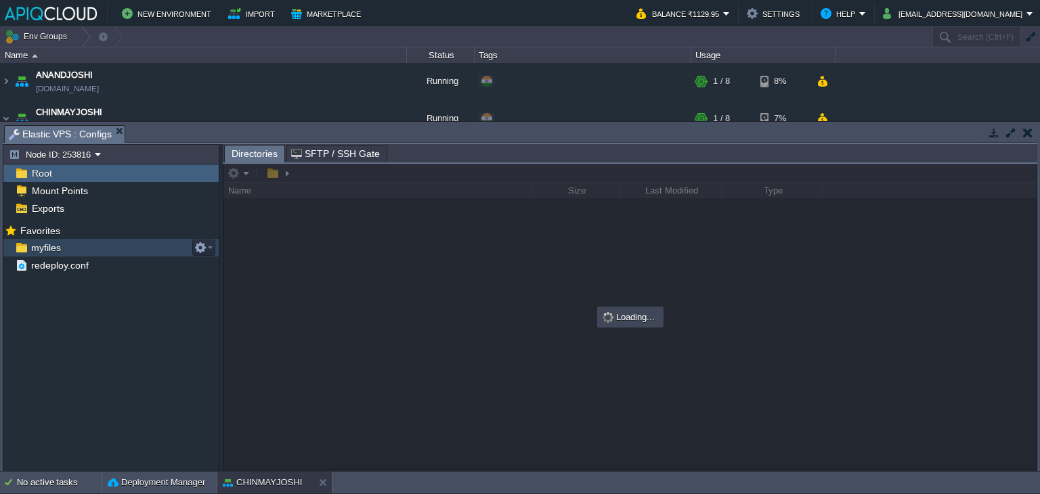
click at [41, 250] on span "myfiles" at bounding box center [45, 248] width 35 height 12
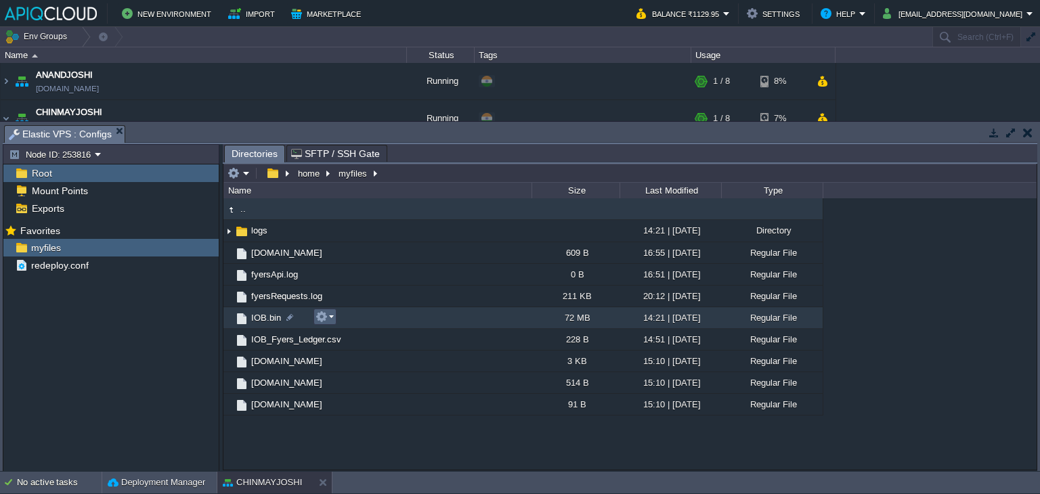
click at [331, 316] on em at bounding box center [324, 317] width 18 height 12
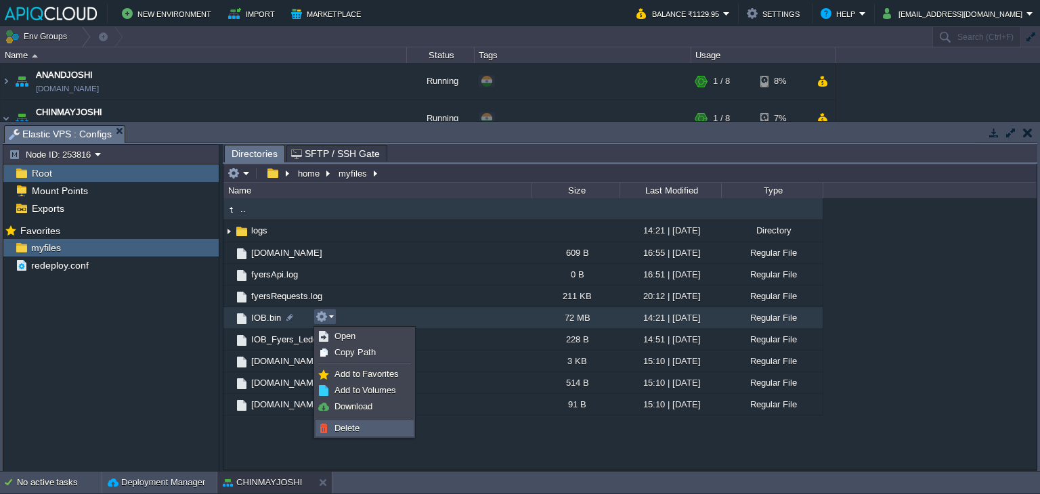
click at [353, 426] on span "Delete" at bounding box center [346, 428] width 25 height 10
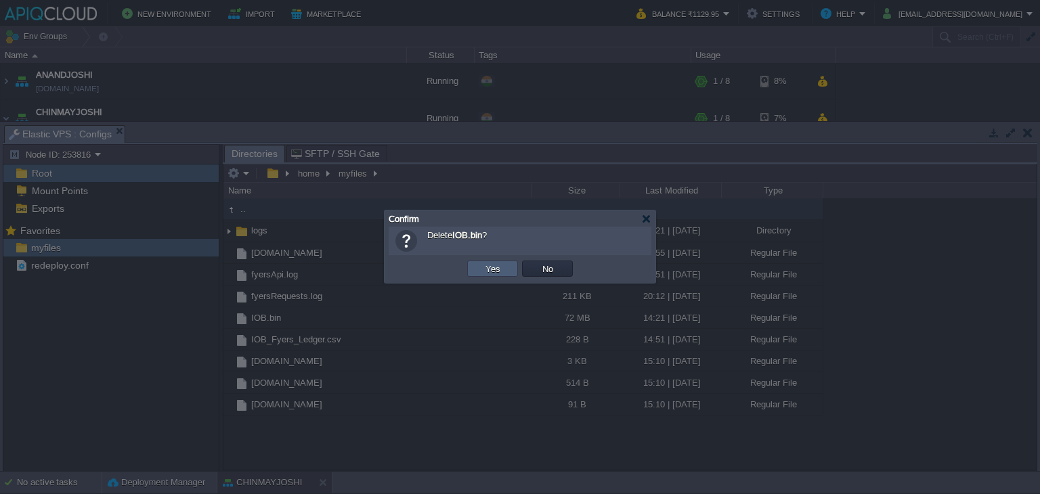
click at [504, 271] on td "Yes" at bounding box center [492, 269] width 51 height 16
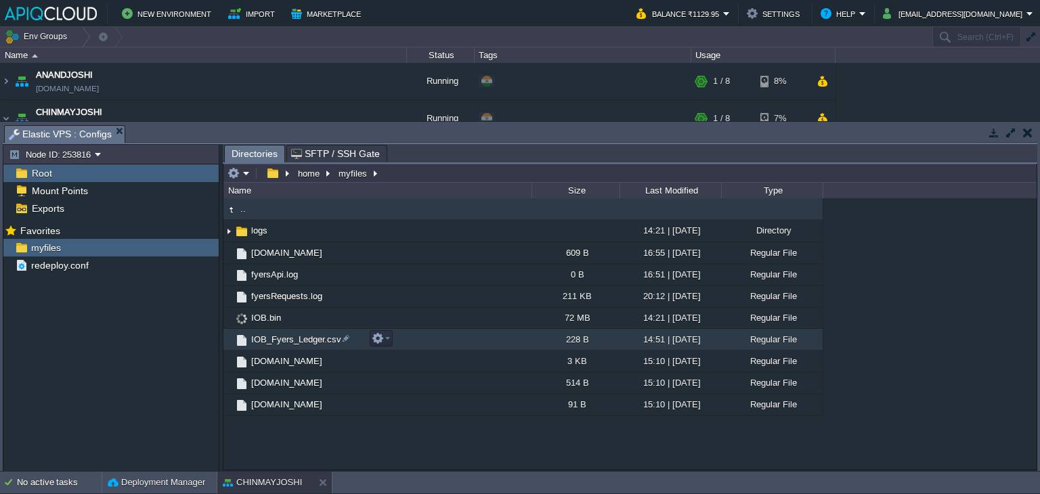
click at [279, 336] on span "IOB_Fyers_Ledger.csv" at bounding box center [296, 340] width 94 height 12
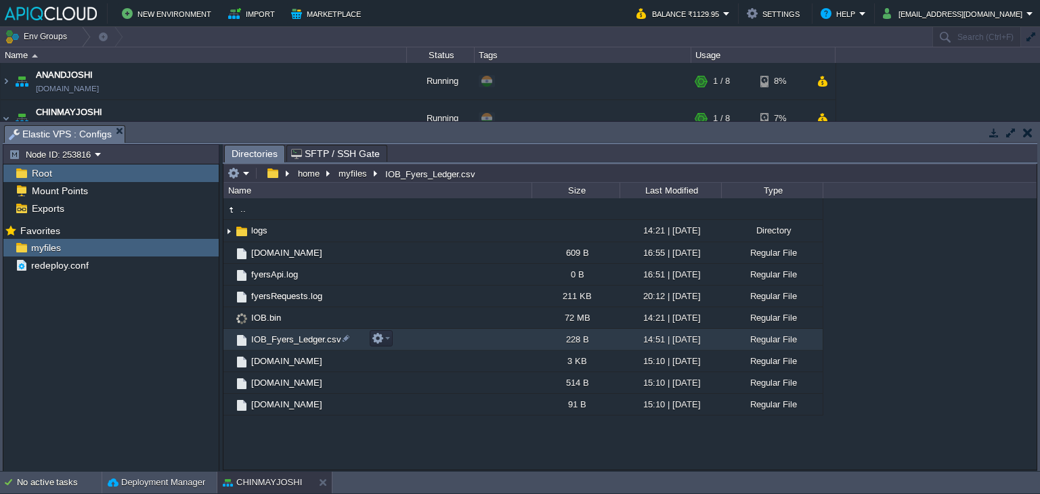
click at [279, 336] on span "IOB_Fyers_Ledger.csv" at bounding box center [296, 340] width 94 height 12
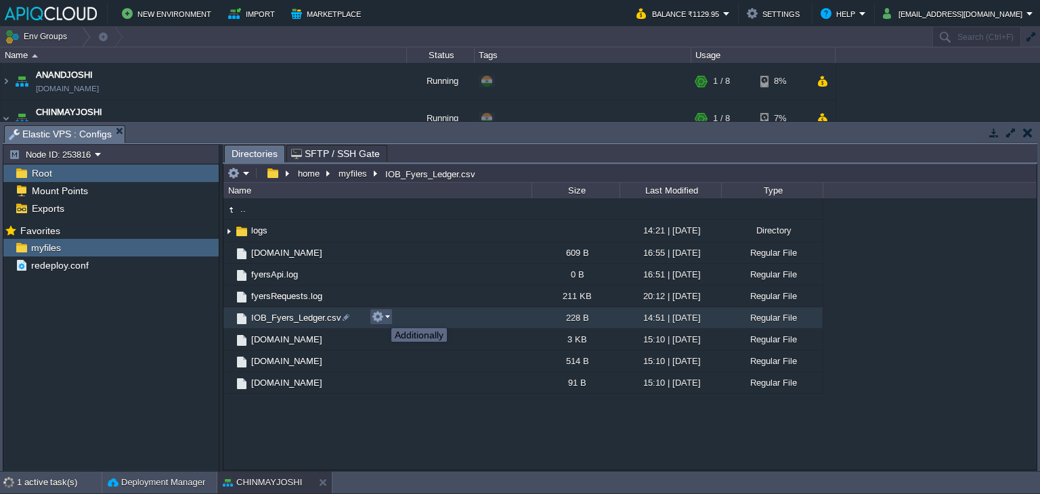
click at [382, 316] on button "button" at bounding box center [378, 317] width 12 height 12
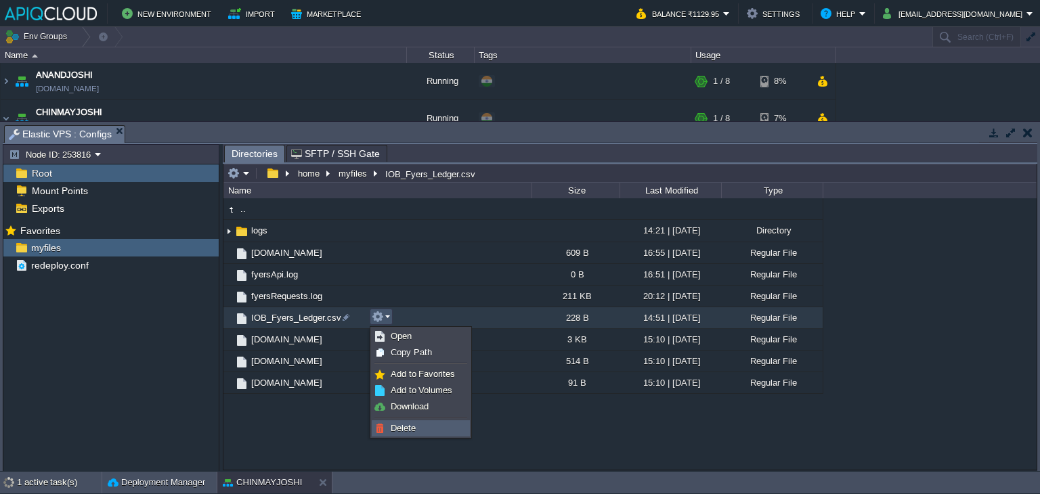
click at [399, 426] on span "Delete" at bounding box center [403, 428] width 25 height 10
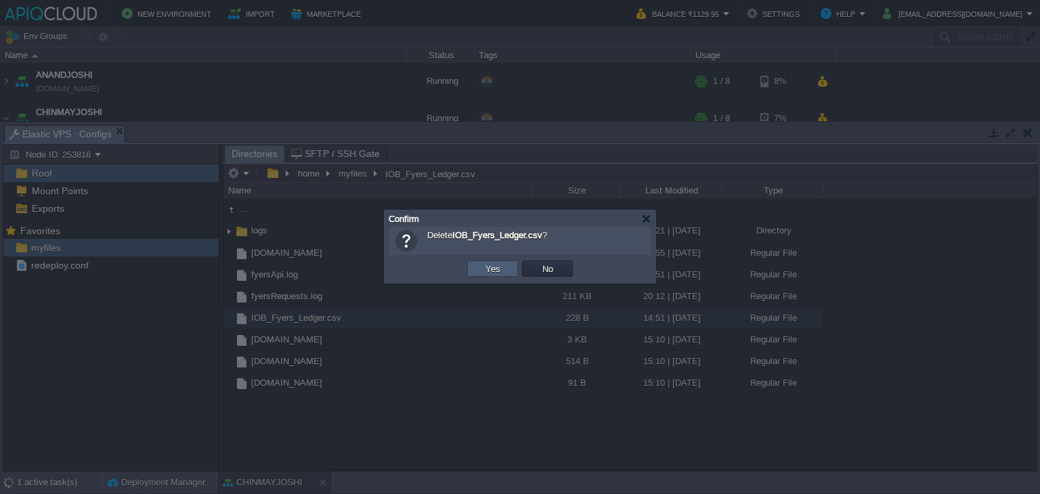
click at [496, 265] on button "Yes" at bounding box center [492, 269] width 23 height 12
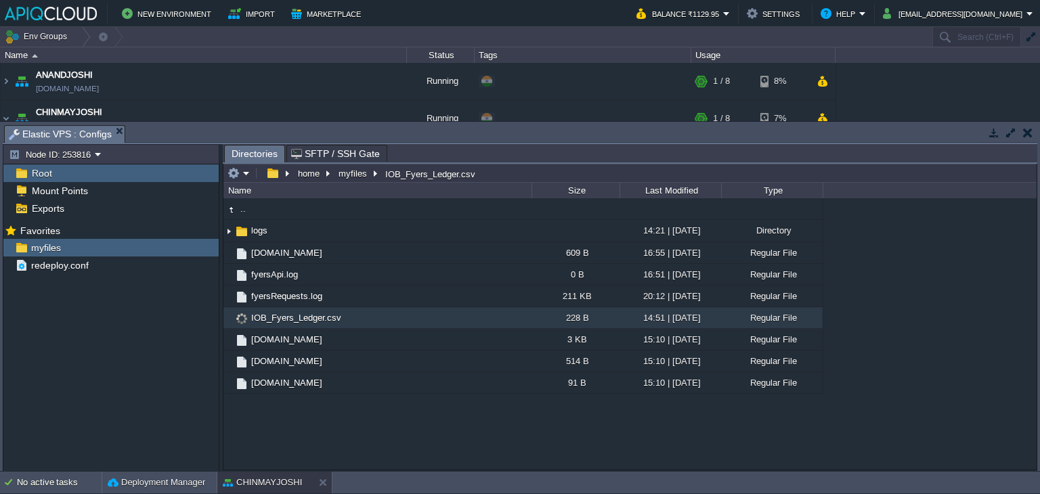
click at [1025, 131] on button "button" at bounding box center [1027, 133] width 9 height 12
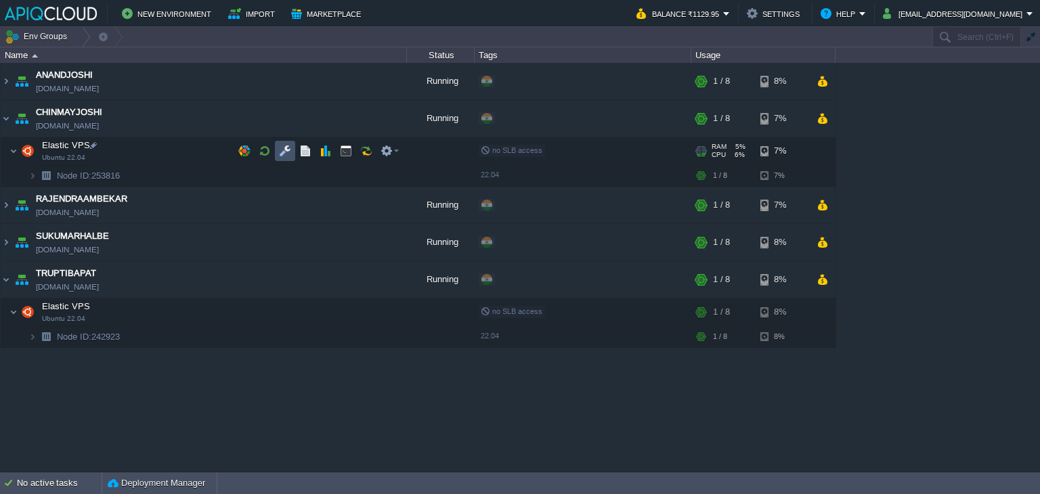
click at [284, 155] on button "button" at bounding box center [285, 151] width 12 height 12
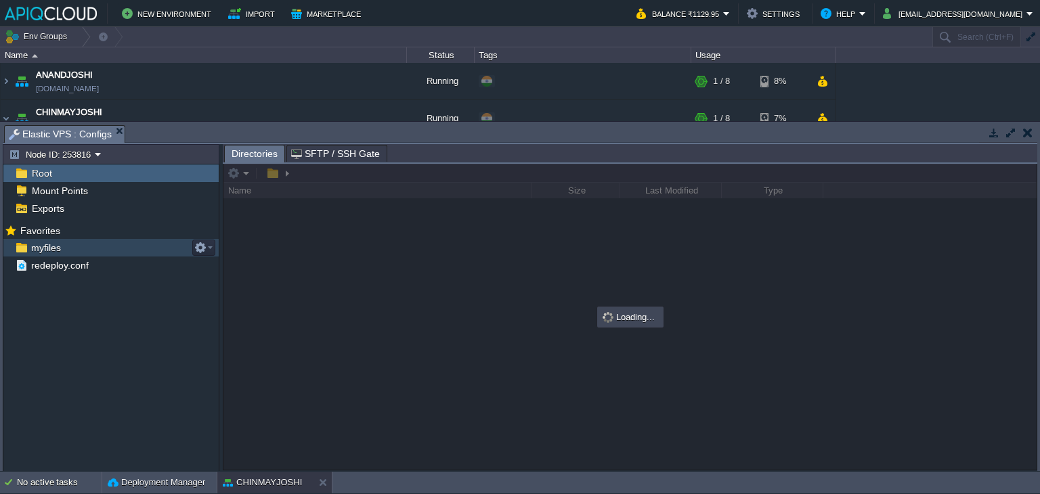
click at [41, 246] on span "myfiles" at bounding box center [45, 248] width 35 height 12
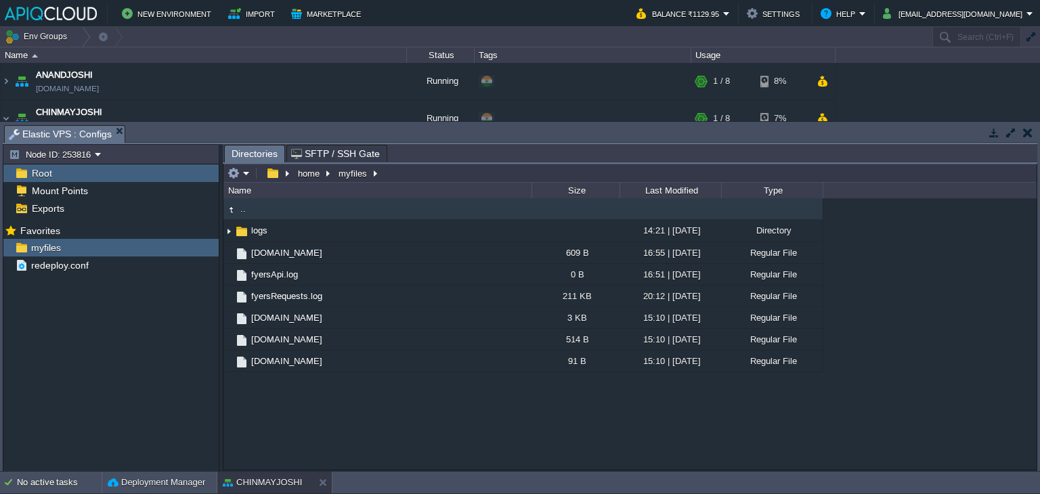
click at [1031, 132] on button "button" at bounding box center [1027, 133] width 9 height 12
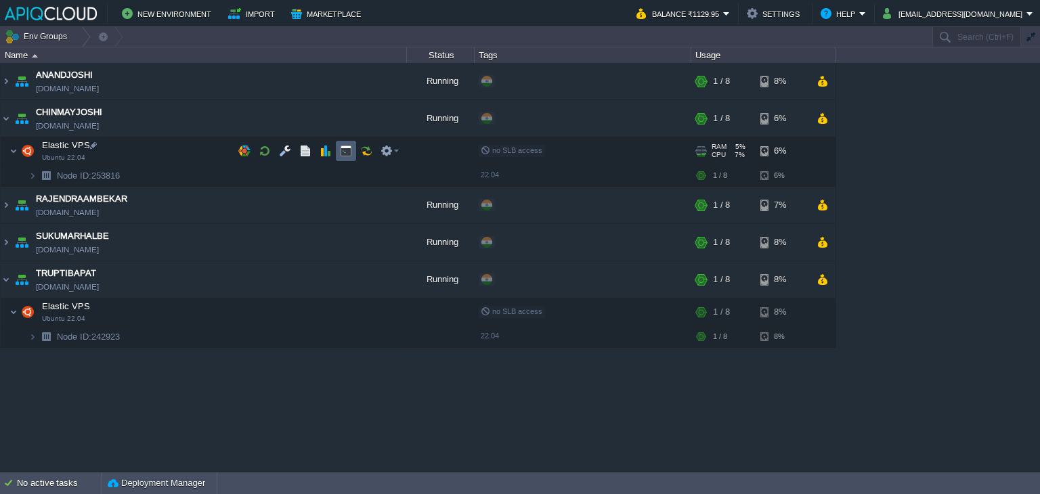
click at [347, 152] on button "button" at bounding box center [346, 151] width 12 height 12
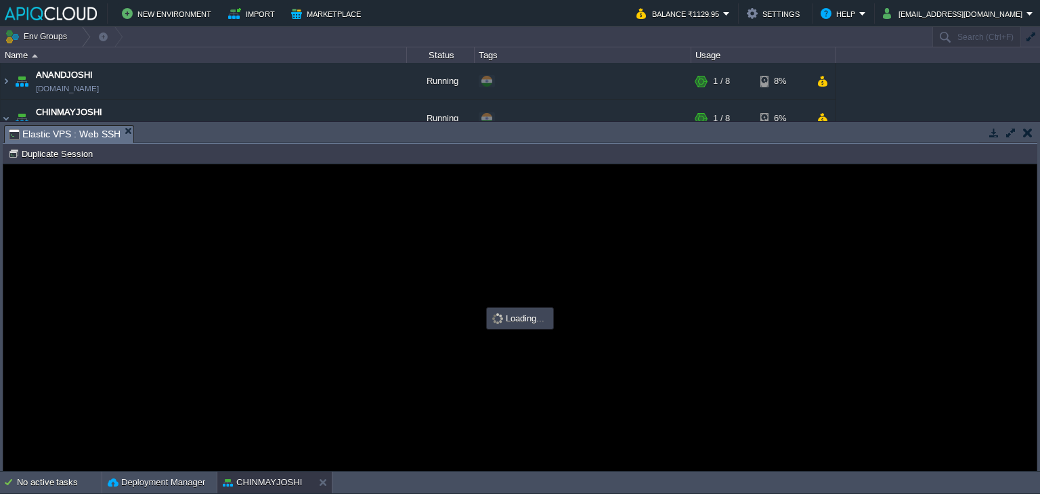
scroll to position [0, 0]
type input "#000000"
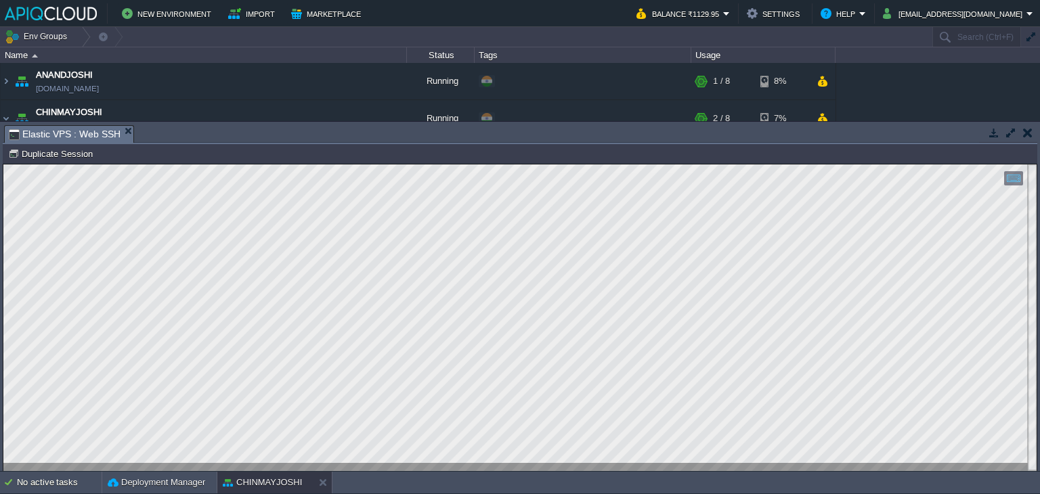
click at [1033, 132] on td at bounding box center [1027, 133] width 17 height 16
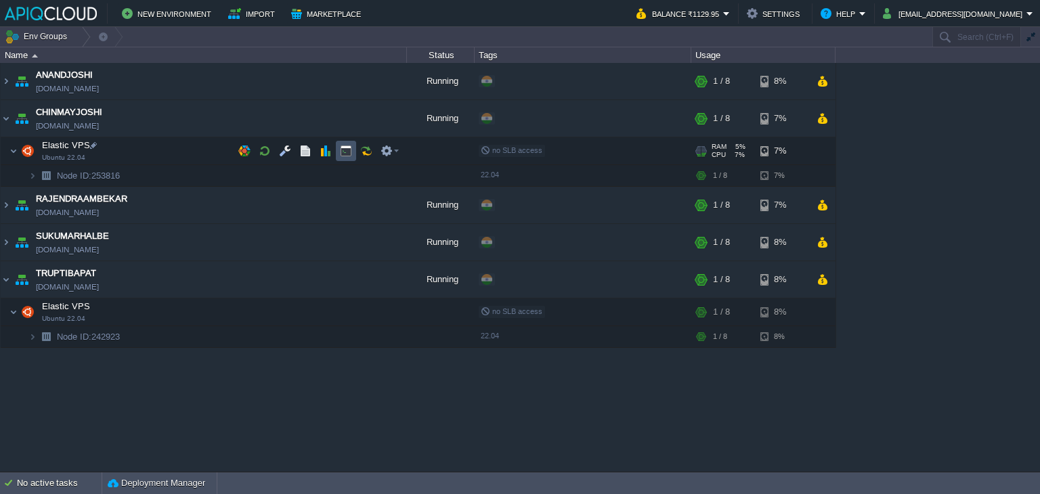
click at [340, 153] on button "button" at bounding box center [346, 151] width 12 height 12
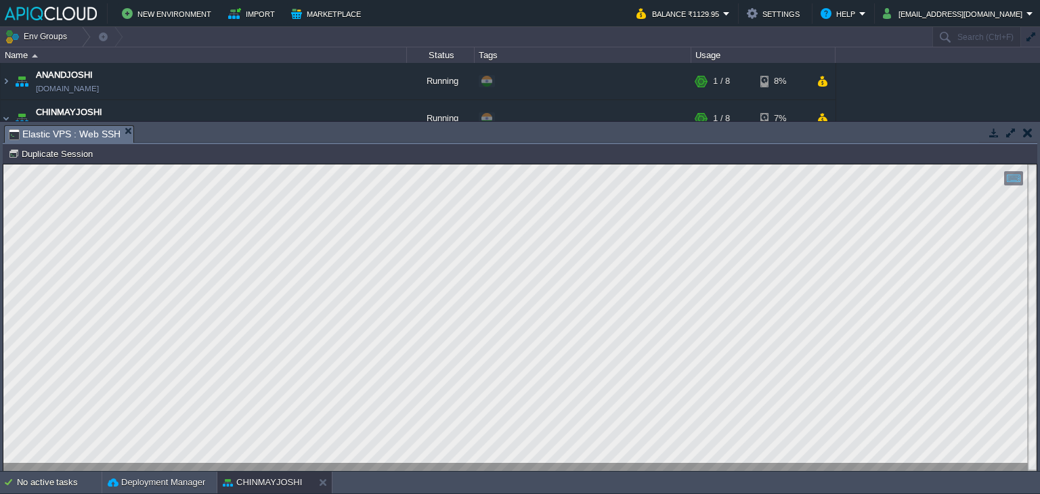
click at [1033, 127] on td at bounding box center [1027, 133] width 17 height 16
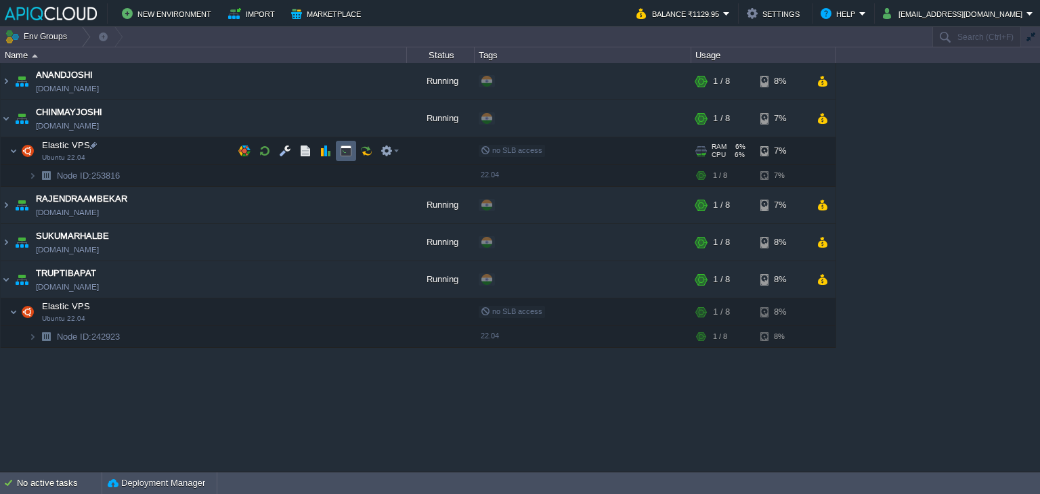
click at [344, 150] on button "button" at bounding box center [346, 151] width 12 height 12
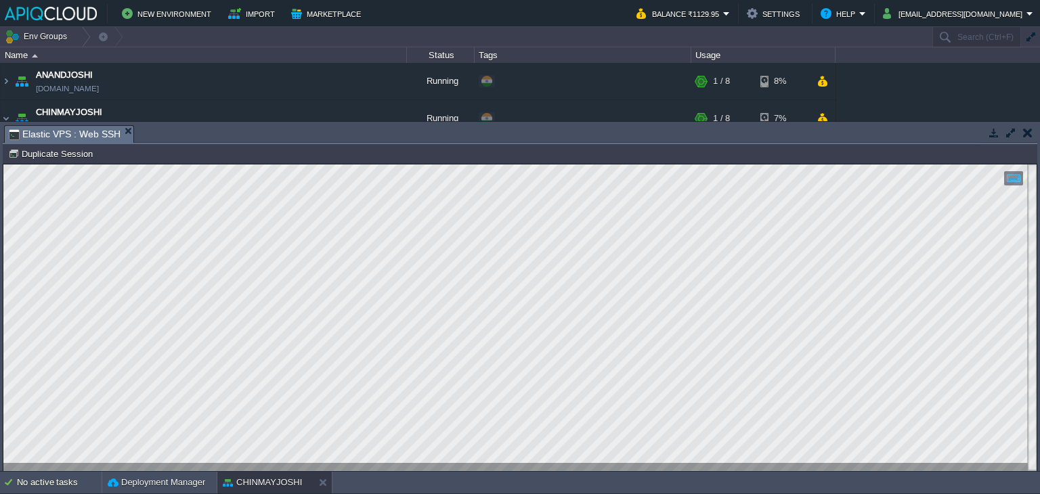
type input "#000000"
click at [1026, 132] on button "button" at bounding box center [1027, 133] width 9 height 12
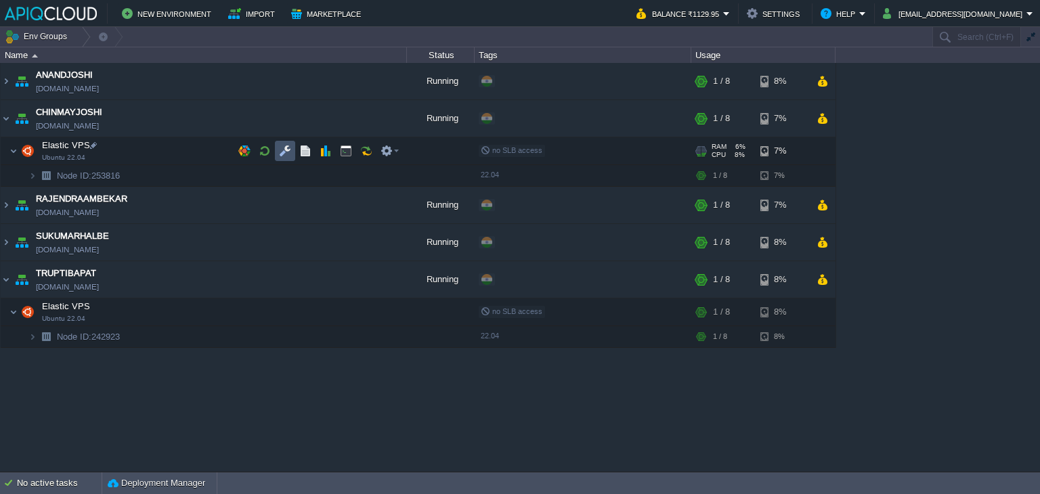
click at [279, 148] on button "button" at bounding box center [285, 151] width 12 height 12
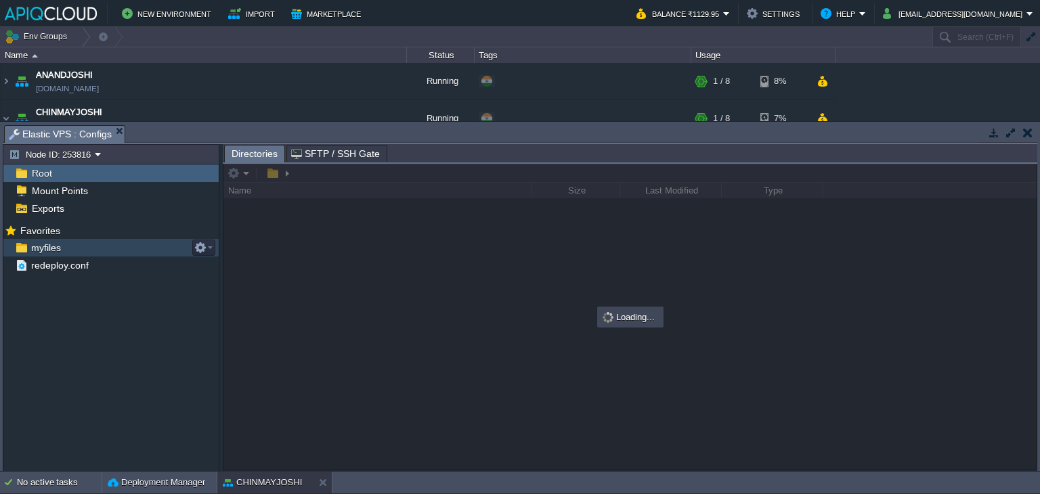
click at [49, 243] on span "myfiles" at bounding box center [45, 248] width 35 height 12
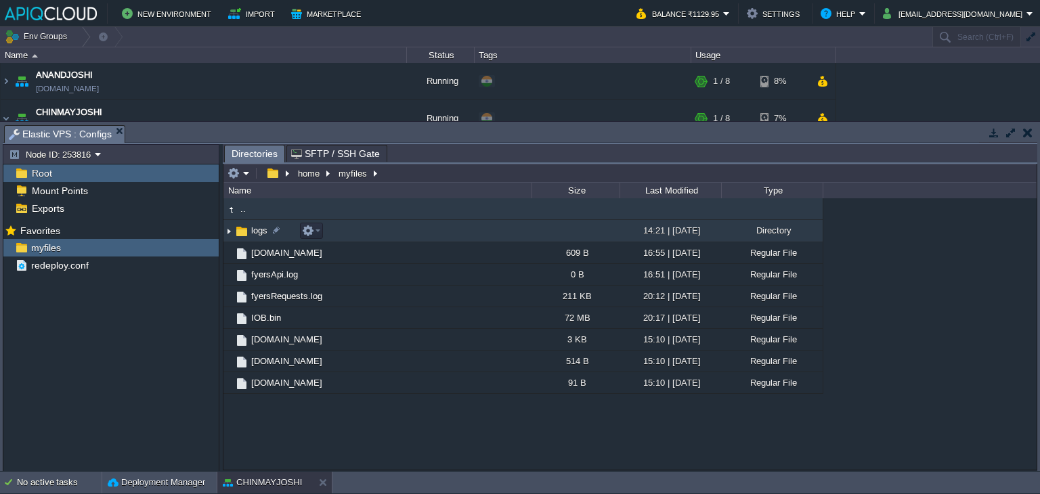
click at [230, 231] on img at bounding box center [228, 231] width 11 height 21
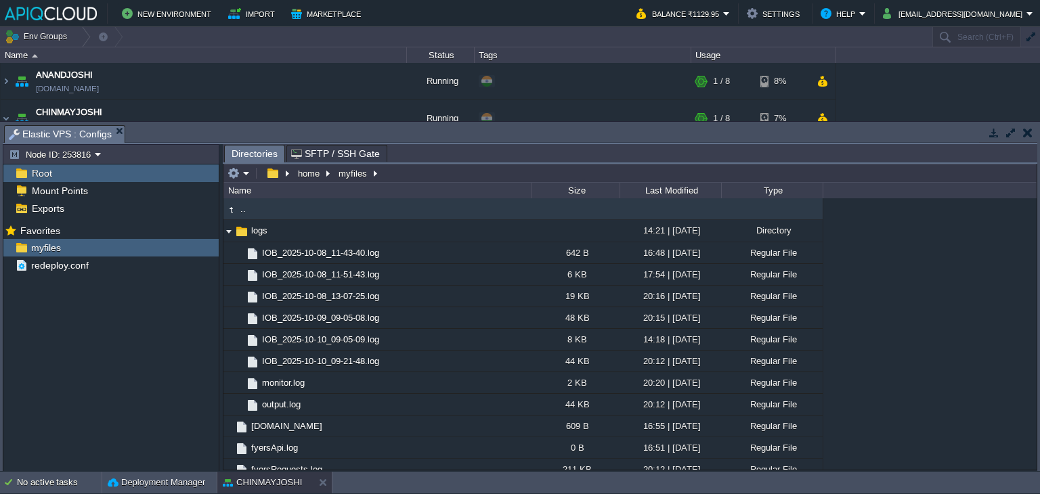
click at [1031, 135] on button "button" at bounding box center [1027, 133] width 9 height 12
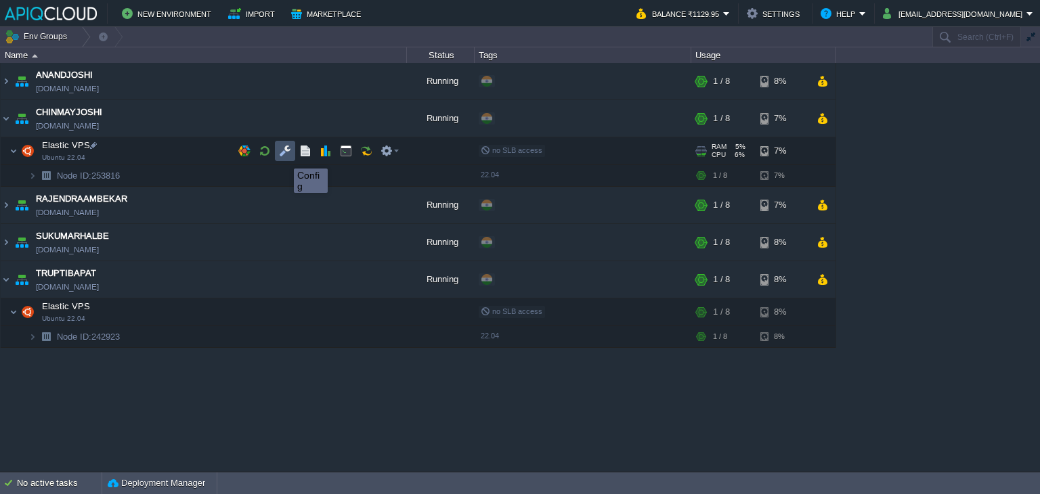
click at [284, 156] on button "button" at bounding box center [285, 151] width 12 height 12
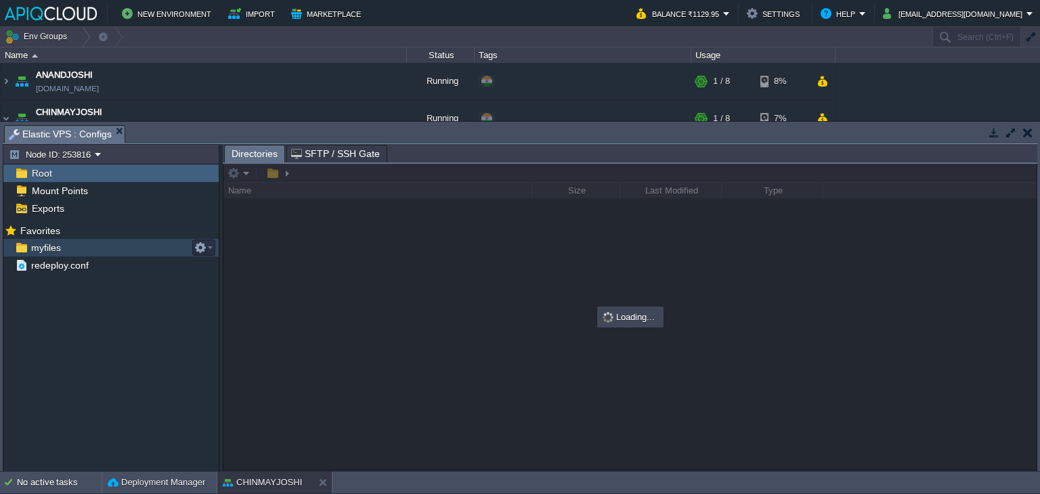
click at [47, 244] on span "myfiles" at bounding box center [45, 248] width 35 height 12
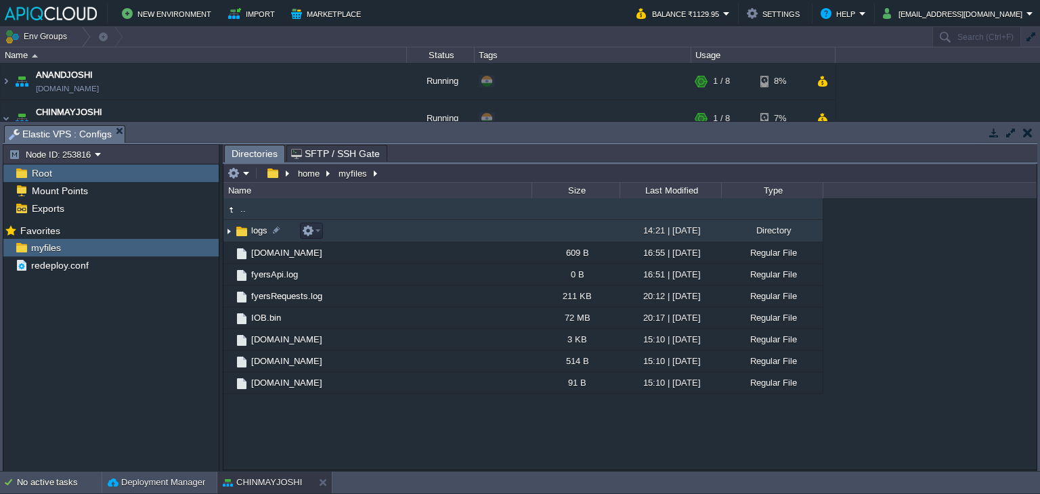
click at [225, 229] on img at bounding box center [228, 231] width 11 height 21
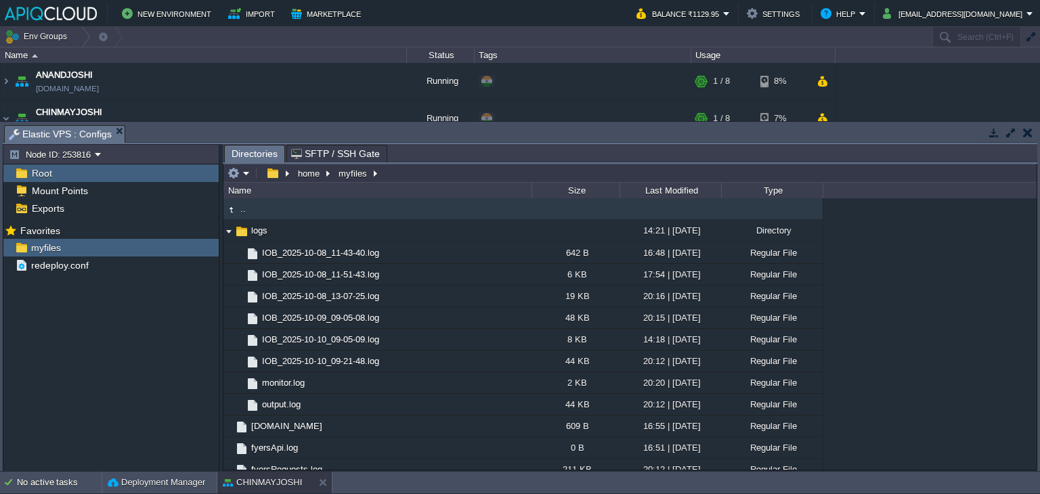
drag, startPoint x: 1025, startPoint y: 132, endPoint x: 1015, endPoint y: 138, distance: 11.8
click at [1025, 132] on button "button" at bounding box center [1027, 133] width 9 height 12
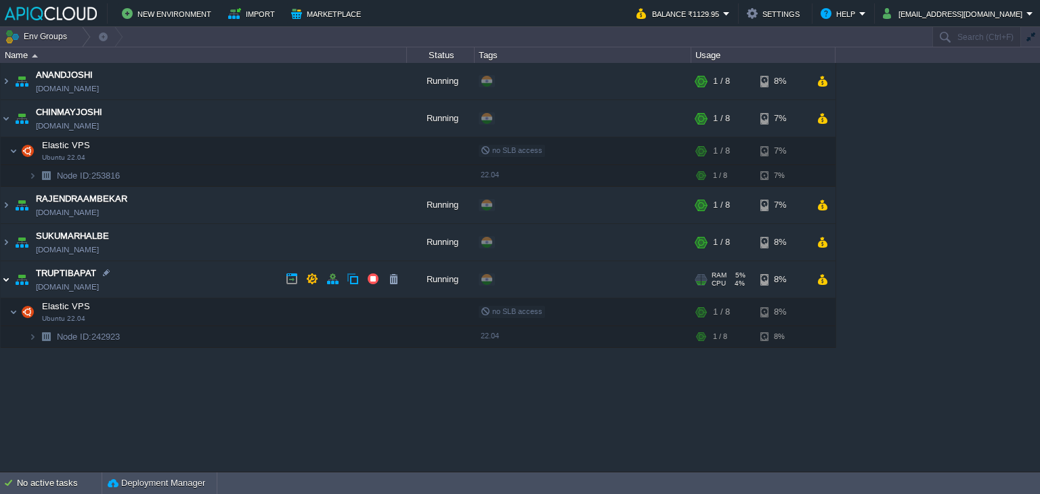
click at [4, 273] on img at bounding box center [6, 279] width 11 height 37
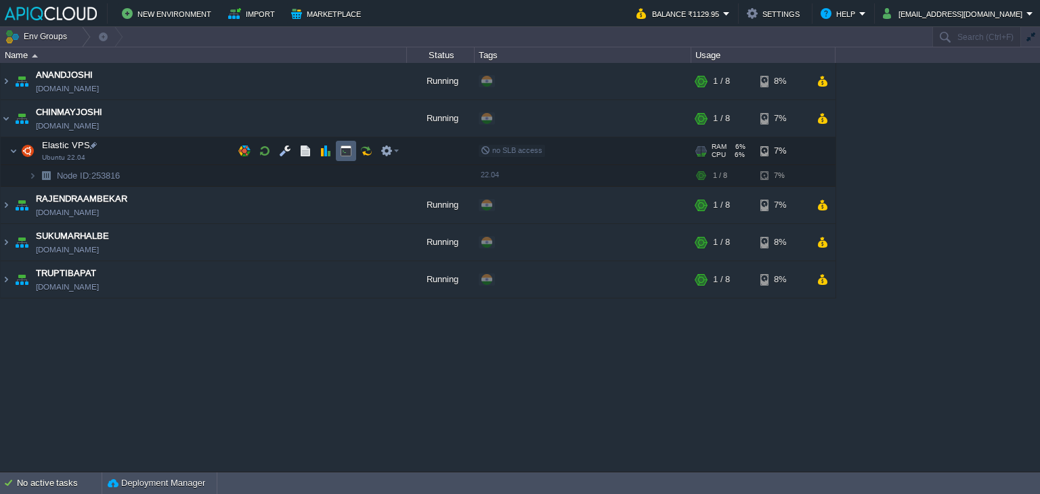
click at [349, 148] on button "button" at bounding box center [346, 151] width 12 height 12
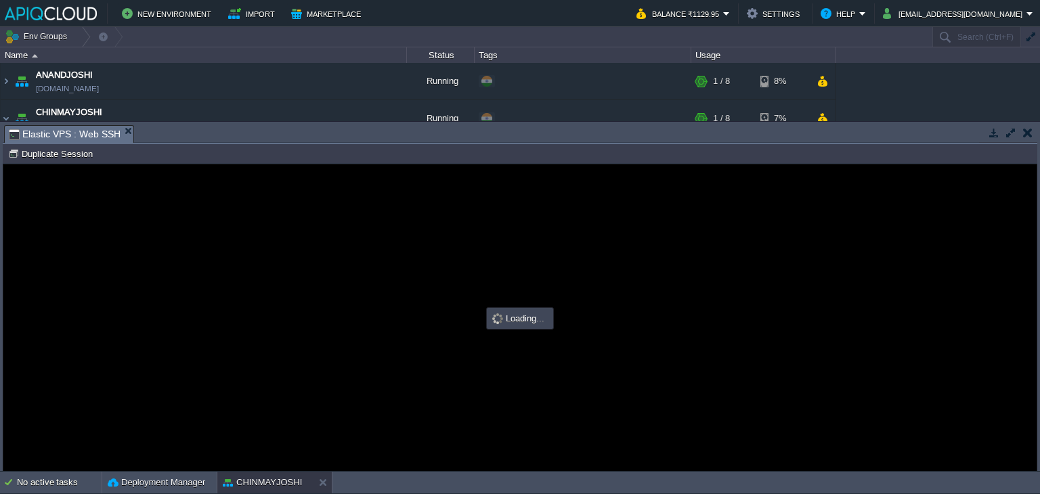
type input "#000000"
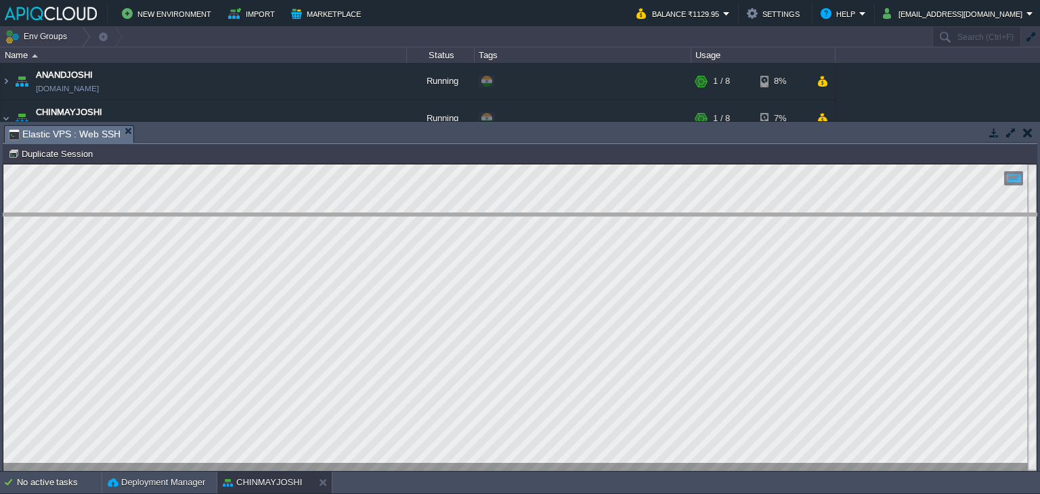
drag, startPoint x: 353, startPoint y: 129, endPoint x: 351, endPoint y: 244, distance: 115.1
click at [351, 244] on body "New Environment Import Marketplace Bonus ₹0.00 Upgrade Account Balance ₹1129.95…" at bounding box center [520, 247] width 1040 height 494
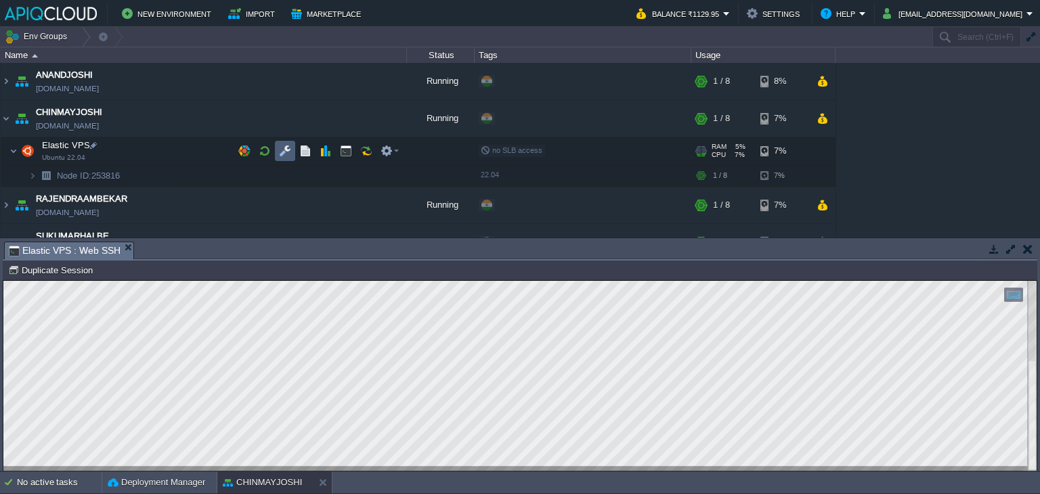
click at [284, 150] on button "button" at bounding box center [285, 151] width 12 height 12
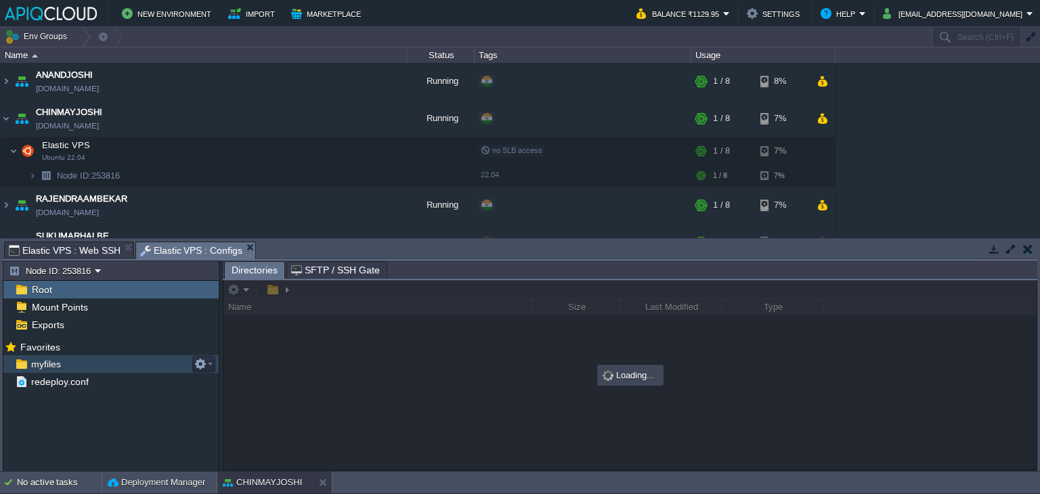
click at [48, 363] on span "myfiles" at bounding box center [45, 364] width 35 height 12
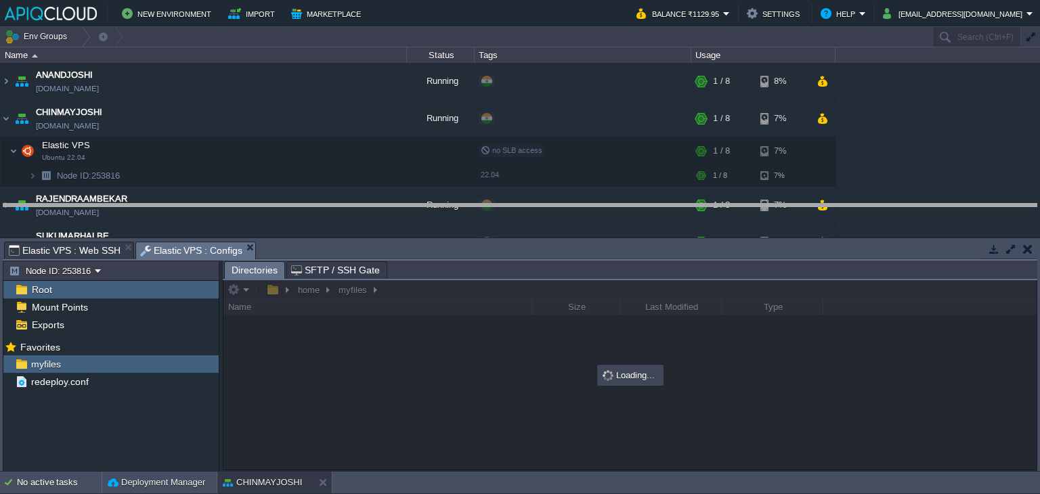
drag, startPoint x: 372, startPoint y: 250, endPoint x: 374, endPoint y: 212, distance: 38.0
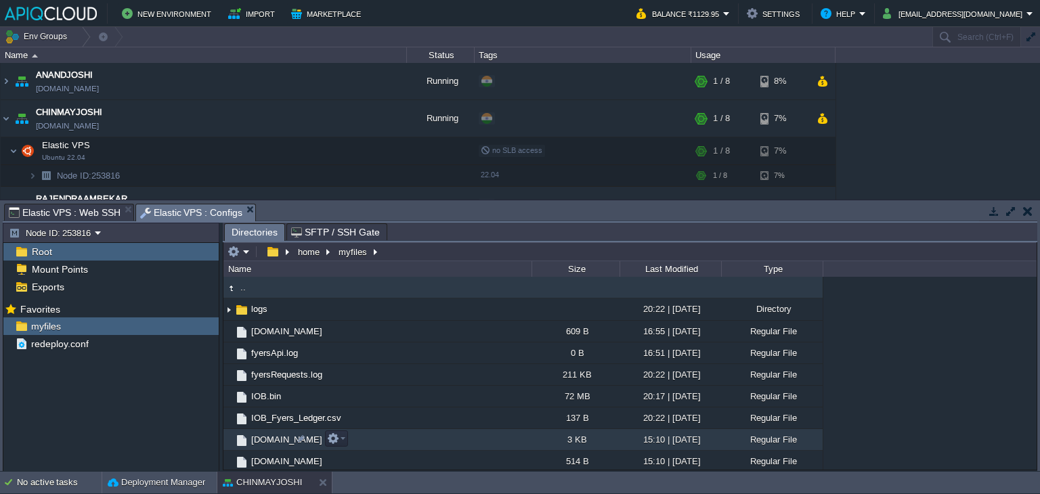
click at [273, 437] on span "[DOMAIN_NAME]" at bounding box center [286, 440] width 75 height 12
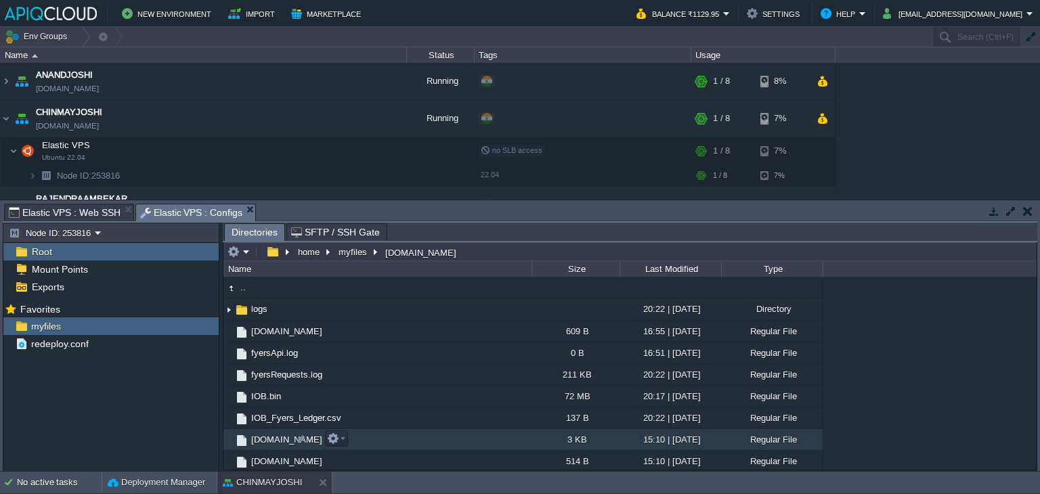
click at [273, 437] on span "[DOMAIN_NAME]" at bounding box center [286, 440] width 75 height 12
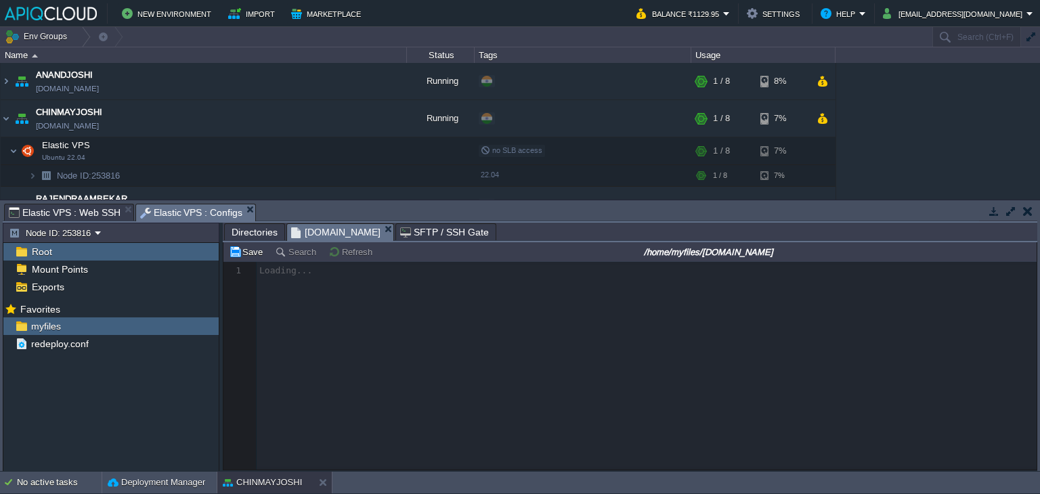
click at [81, 214] on span "Elastic VPS : Web SSH" at bounding box center [65, 212] width 112 height 16
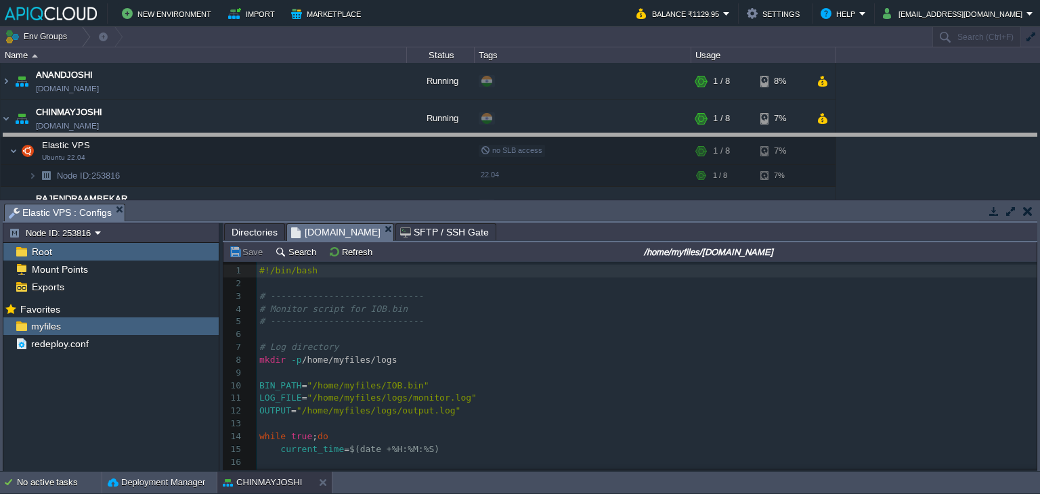
drag, startPoint x: 447, startPoint y: 206, endPoint x: 444, endPoint y: 130, distance: 76.5
click at [444, 130] on body "New Environment Import Marketplace Bonus ₹0.00 Upgrade Account Balance ₹1129.95…" at bounding box center [520, 247] width 1040 height 494
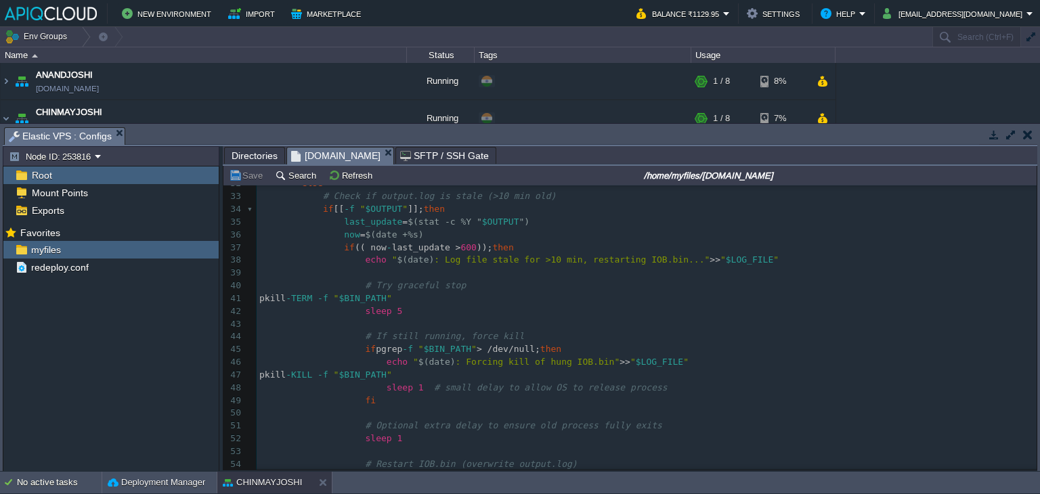
scroll to position [474, 0]
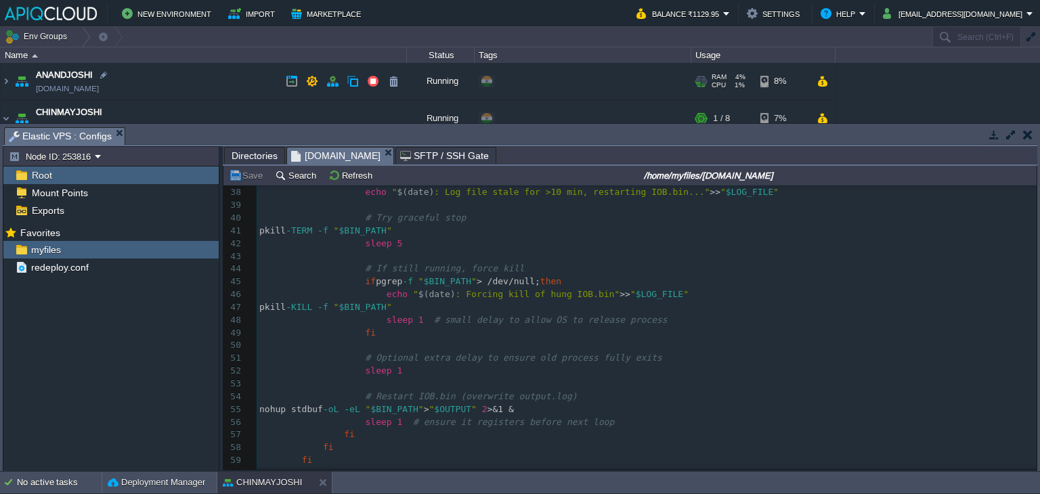
click at [227, 80] on td "ANANDJOSHI [DOMAIN_NAME]" at bounding box center [204, 81] width 406 height 37
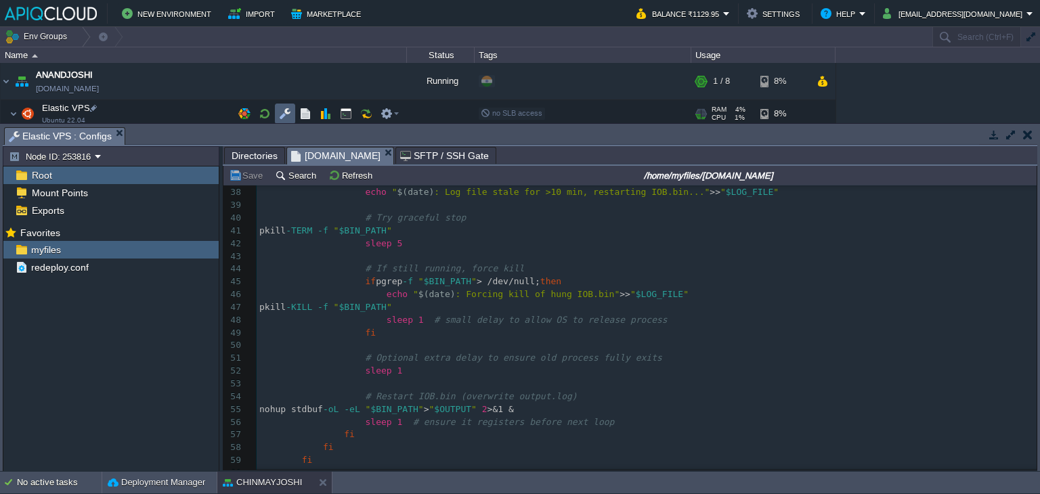
click at [280, 110] on button "button" at bounding box center [285, 114] width 12 height 12
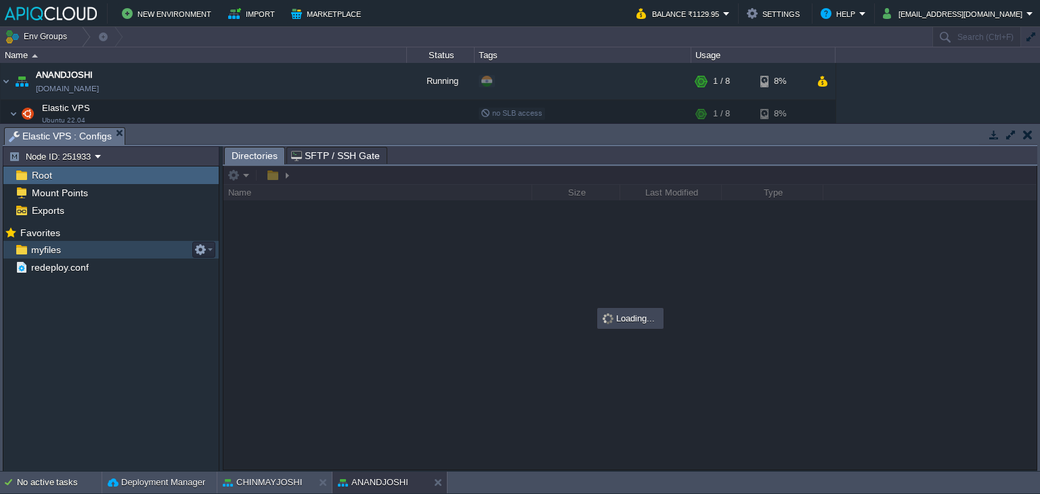
click at [47, 248] on span "myfiles" at bounding box center [45, 250] width 35 height 12
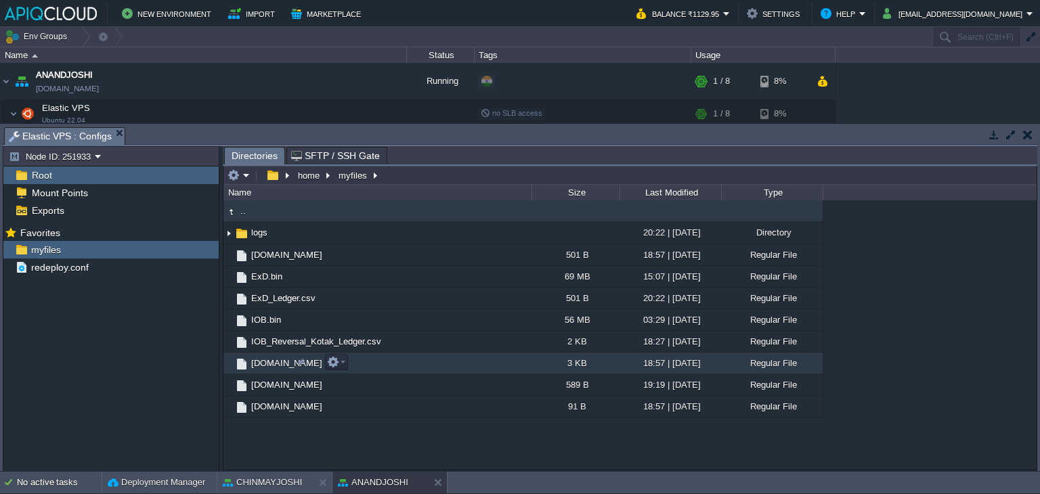
click at [276, 363] on span "[DOMAIN_NAME]" at bounding box center [286, 363] width 75 height 12
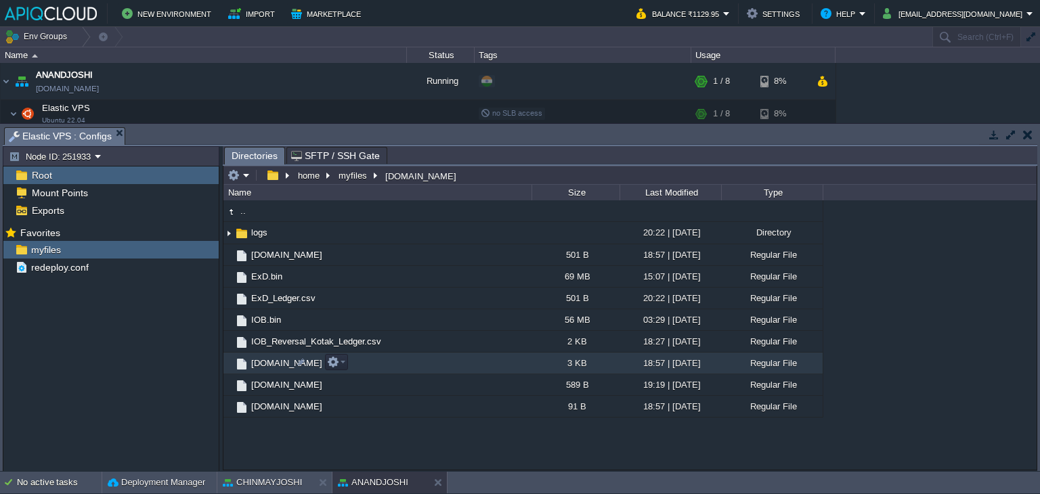
click at [276, 363] on span "[DOMAIN_NAME]" at bounding box center [286, 363] width 75 height 12
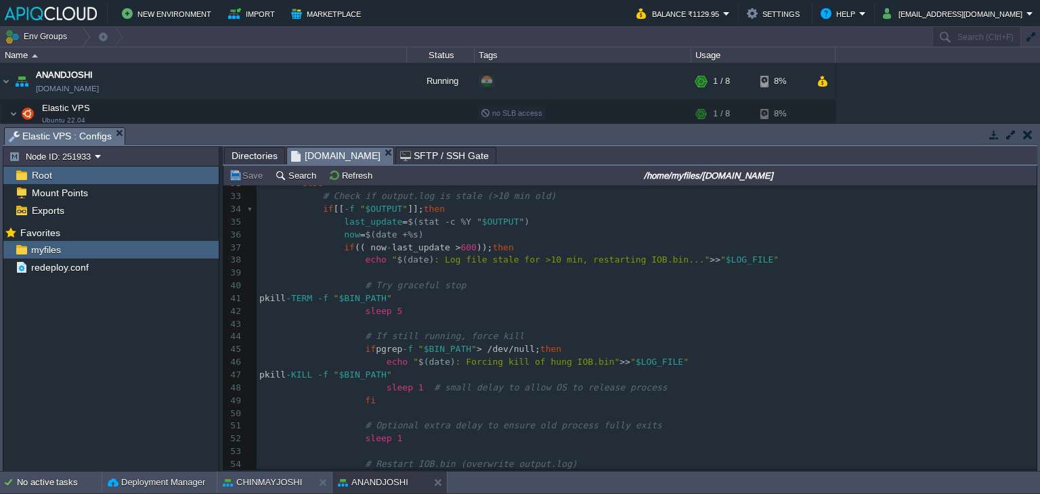
scroll to position [0, 0]
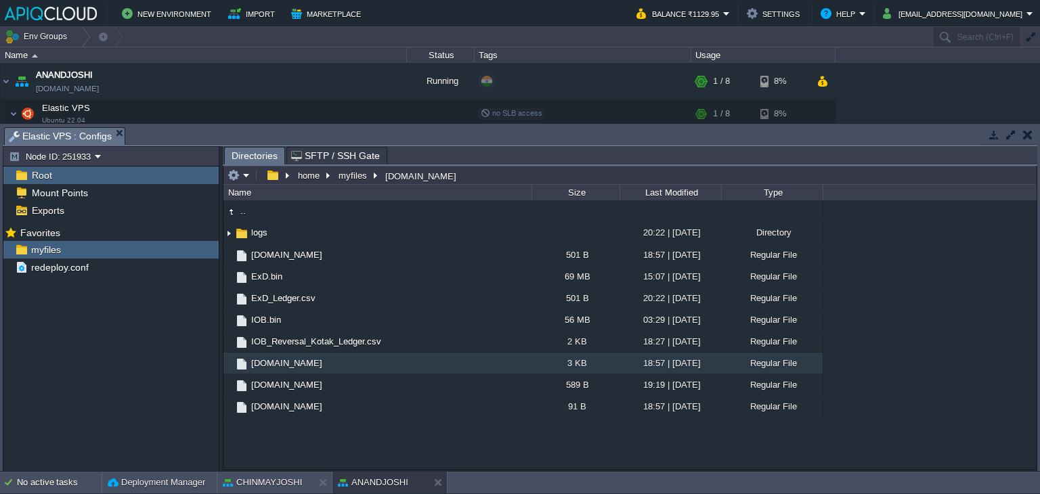
click at [1028, 133] on button "button" at bounding box center [1027, 135] width 9 height 12
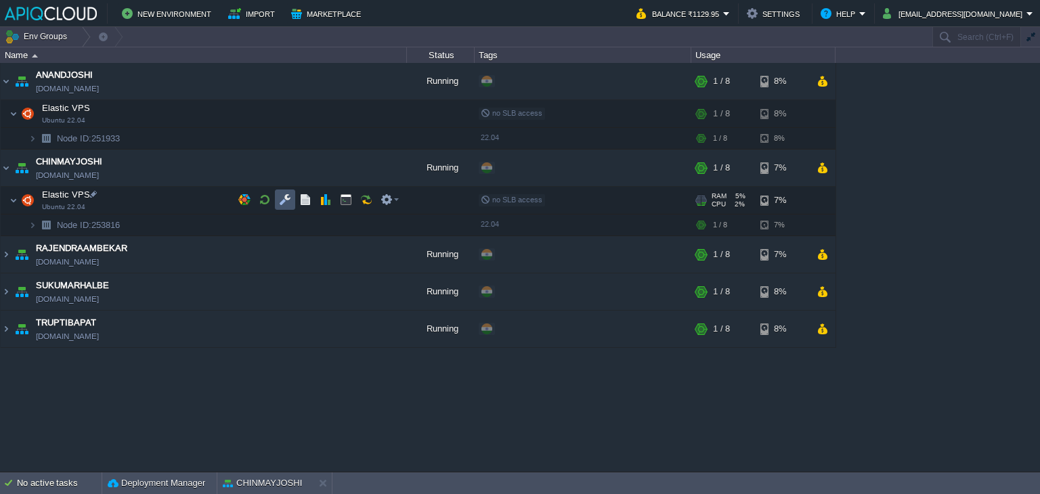
click at [286, 199] on button "button" at bounding box center [285, 200] width 12 height 12
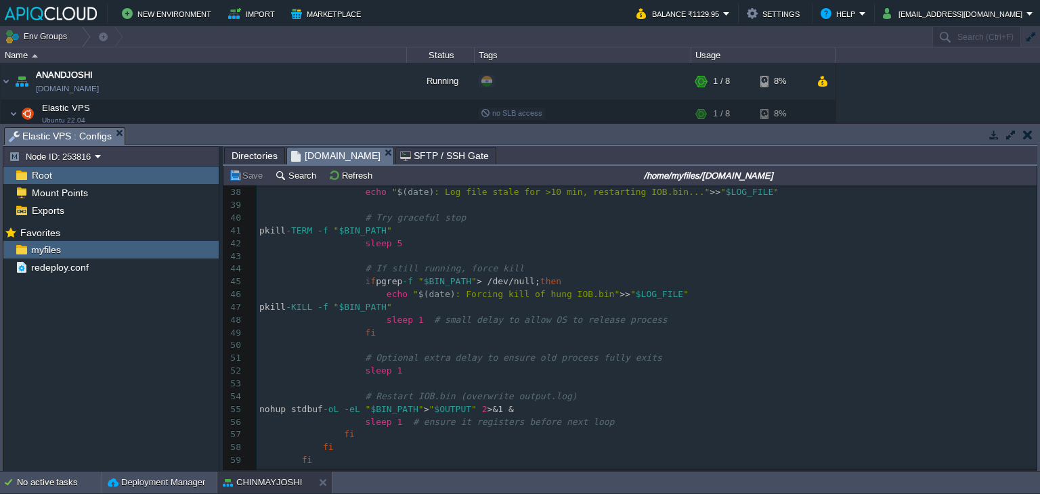
click at [255, 158] on span "Directories" at bounding box center [254, 156] width 46 height 16
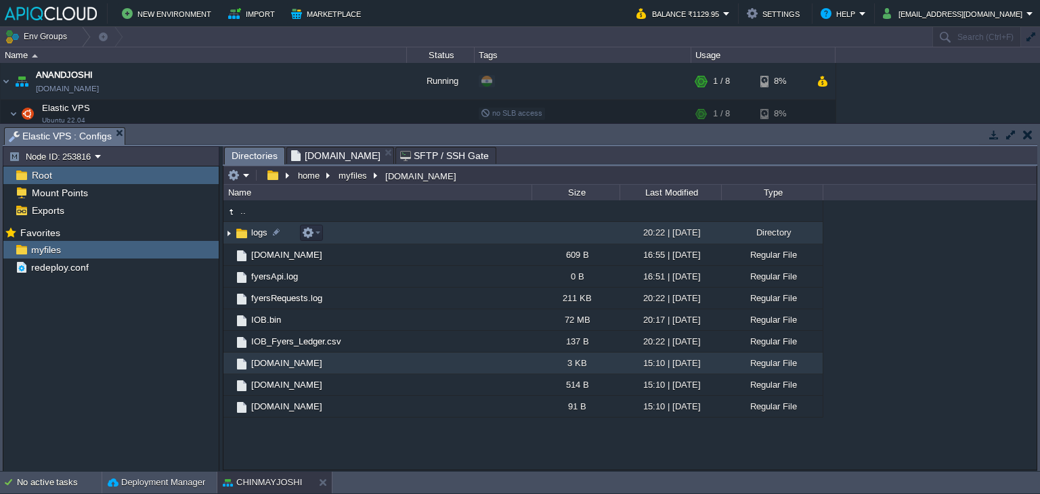
click at [230, 235] on img at bounding box center [228, 233] width 11 height 21
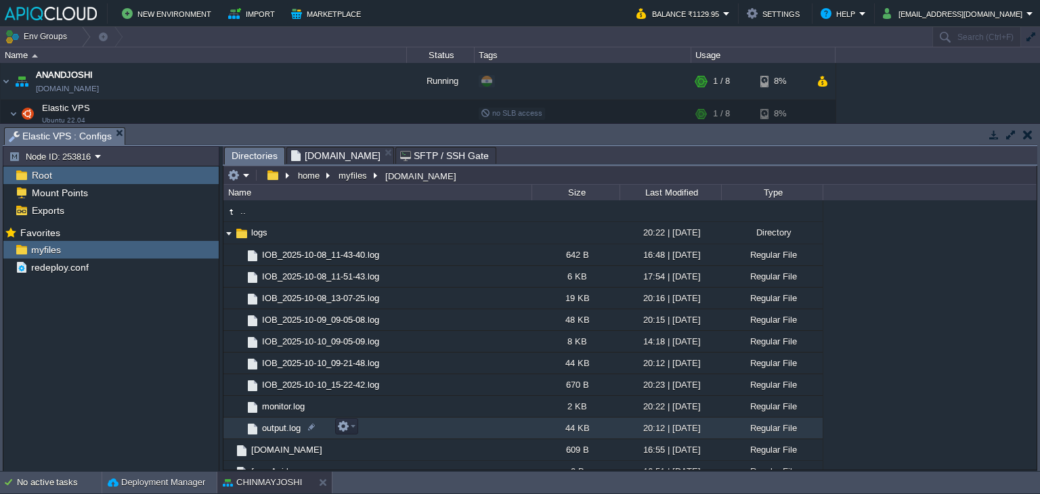
click at [284, 426] on span "output.log" at bounding box center [281, 428] width 43 height 12
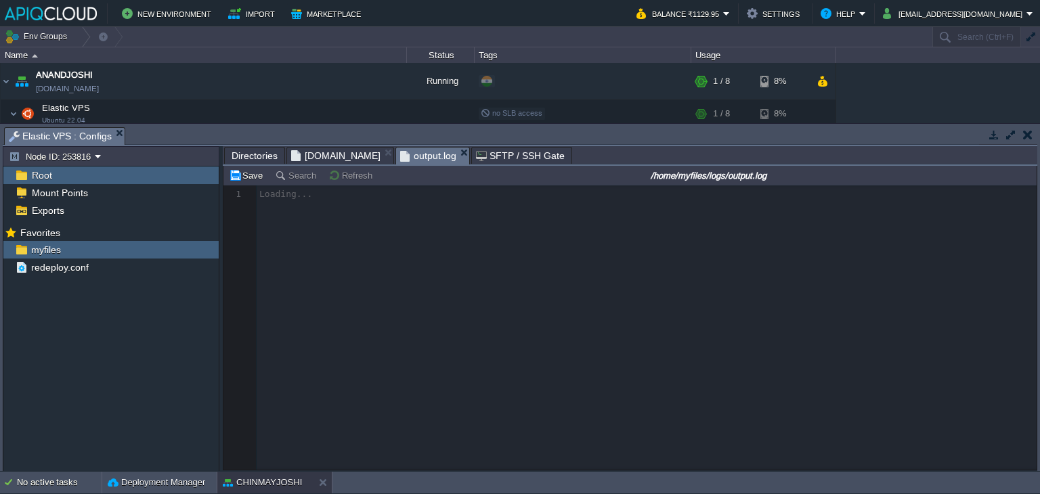
click at [317, 160] on span "[DOMAIN_NAME]" at bounding box center [335, 156] width 89 height 16
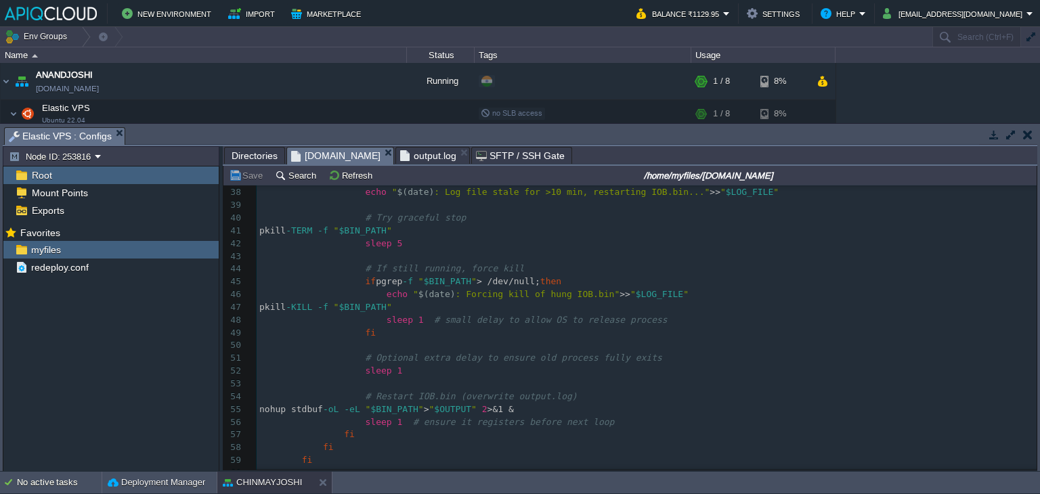
scroll to position [406, 0]
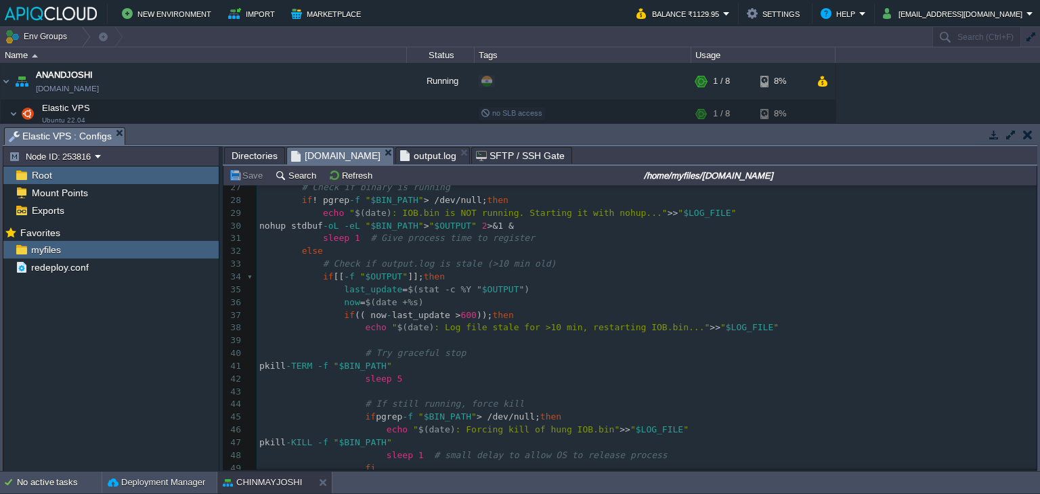
click at [400, 158] on span "output.log" at bounding box center [428, 156] width 56 height 16
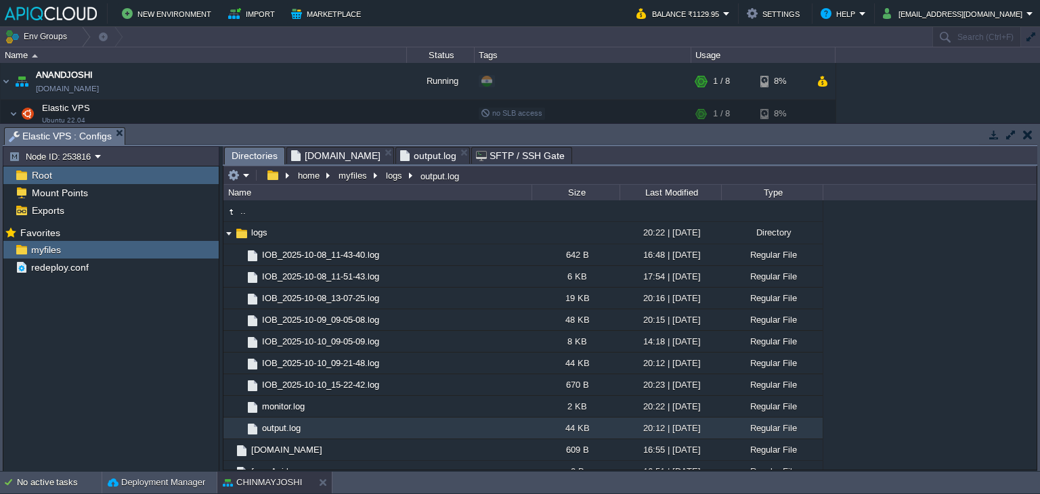
click at [255, 152] on span "Directories" at bounding box center [254, 156] width 46 height 17
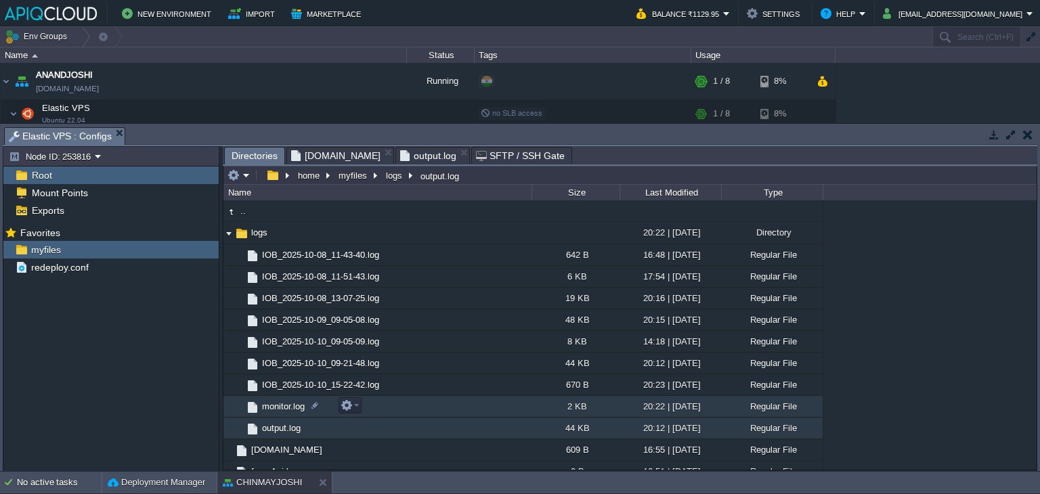
click at [279, 407] on span "monitor.log" at bounding box center [283, 407] width 47 height 12
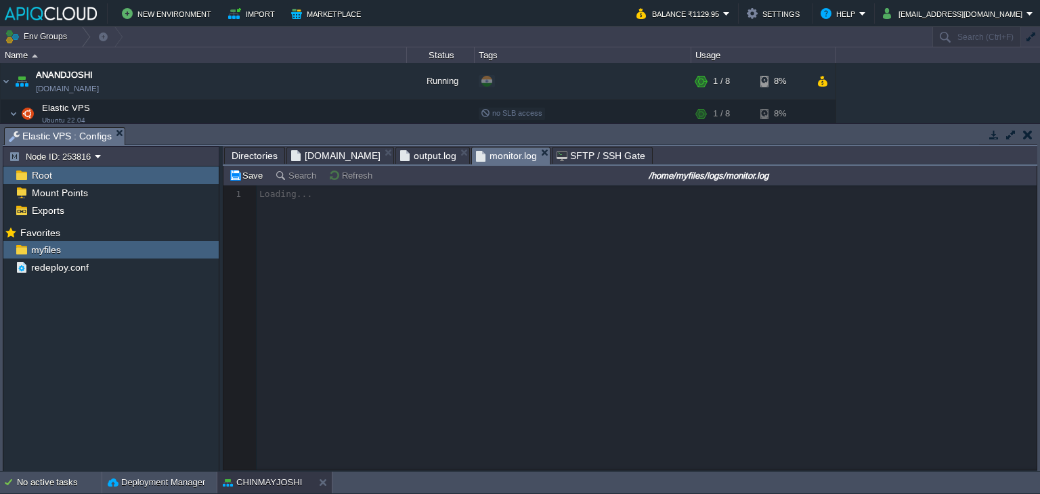
click at [411, 156] on span "output.log" at bounding box center [428, 156] width 56 height 16
click at [400, 160] on span "monitor.log" at bounding box center [430, 156] width 61 height 17
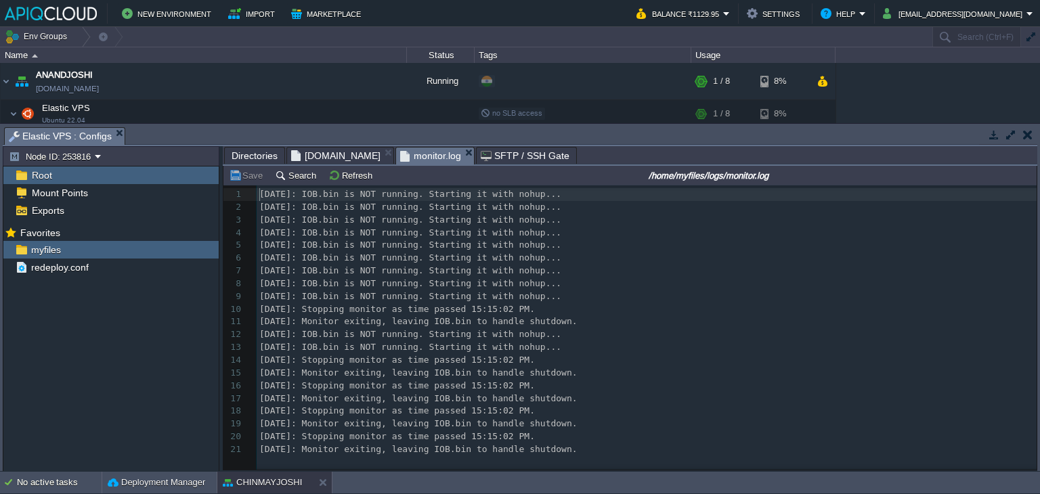
click at [320, 160] on span "[DOMAIN_NAME]" at bounding box center [335, 156] width 89 height 16
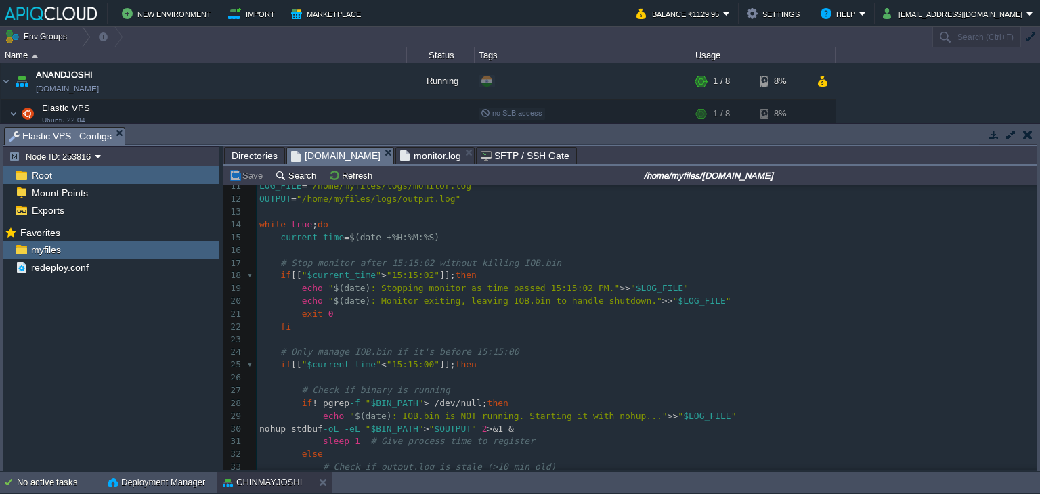
click at [400, 156] on span "monitor.log" at bounding box center [430, 156] width 61 height 16
click at [305, 155] on span "[DOMAIN_NAME]" at bounding box center [335, 156] width 89 height 17
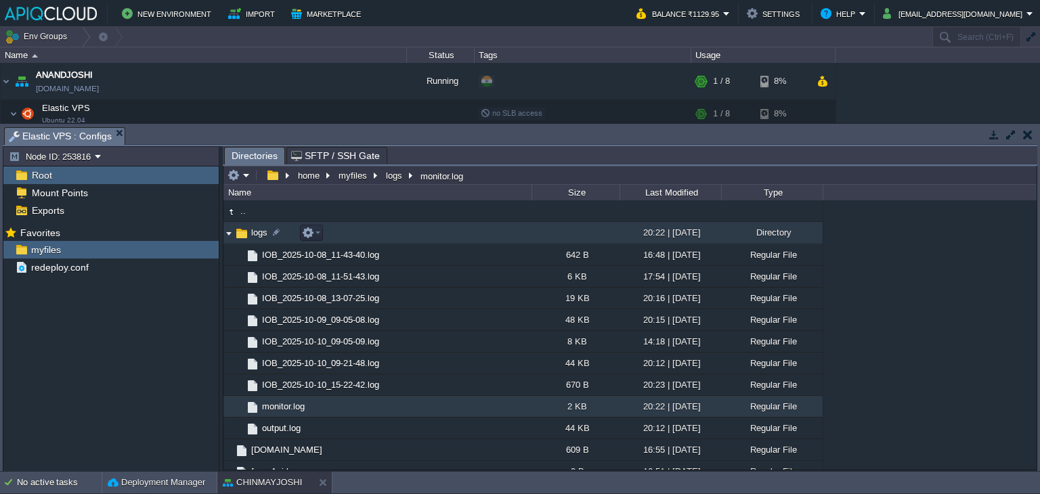
click at [229, 231] on img at bounding box center [228, 233] width 11 height 21
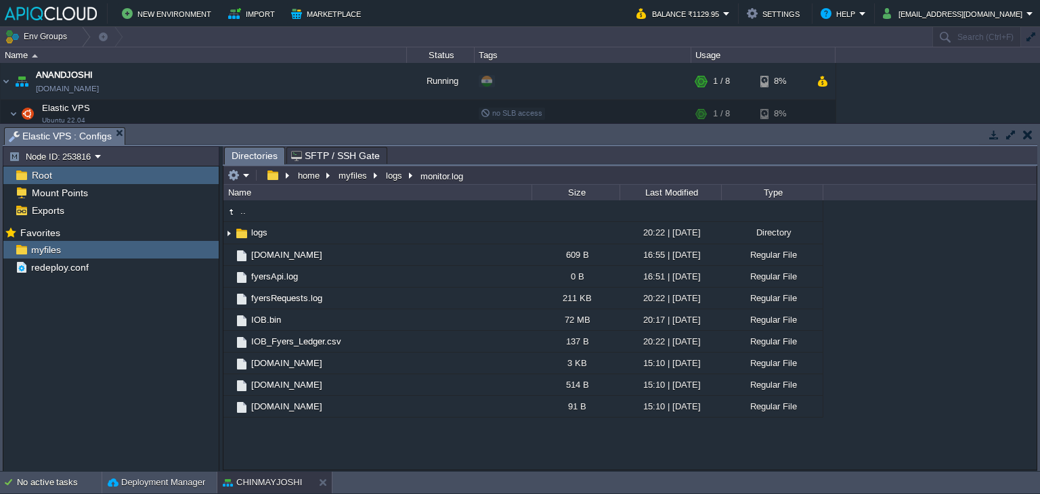
click at [1031, 134] on button "button" at bounding box center [1027, 135] width 9 height 12
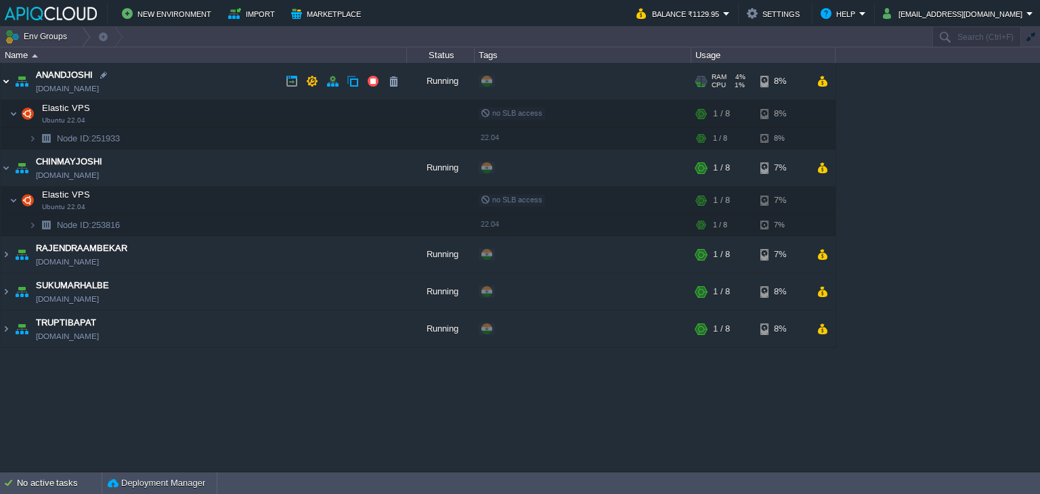
click at [5, 80] on img at bounding box center [6, 81] width 11 height 37
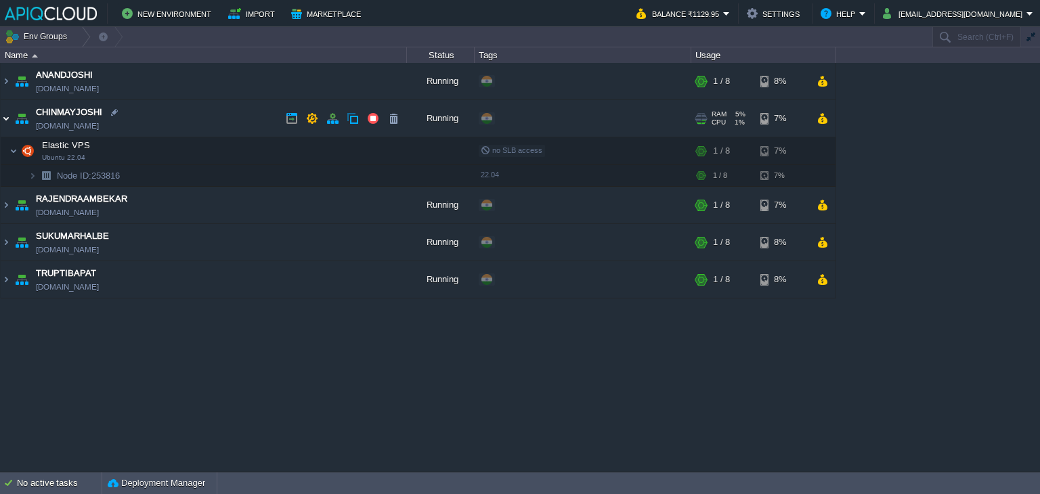
click at [7, 120] on img at bounding box center [6, 118] width 11 height 37
